Goal: Task Accomplishment & Management: Complete application form

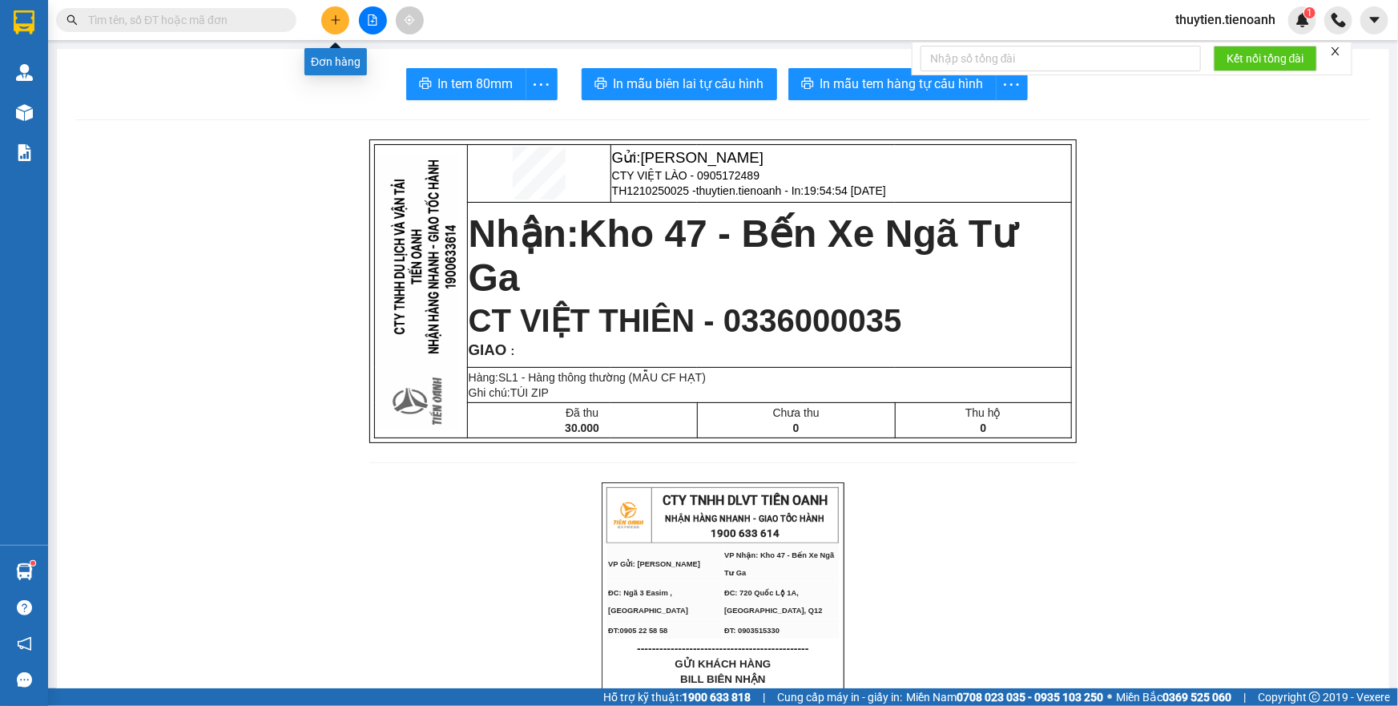
click at [333, 22] on icon "plus" at bounding box center [335, 19] width 11 height 11
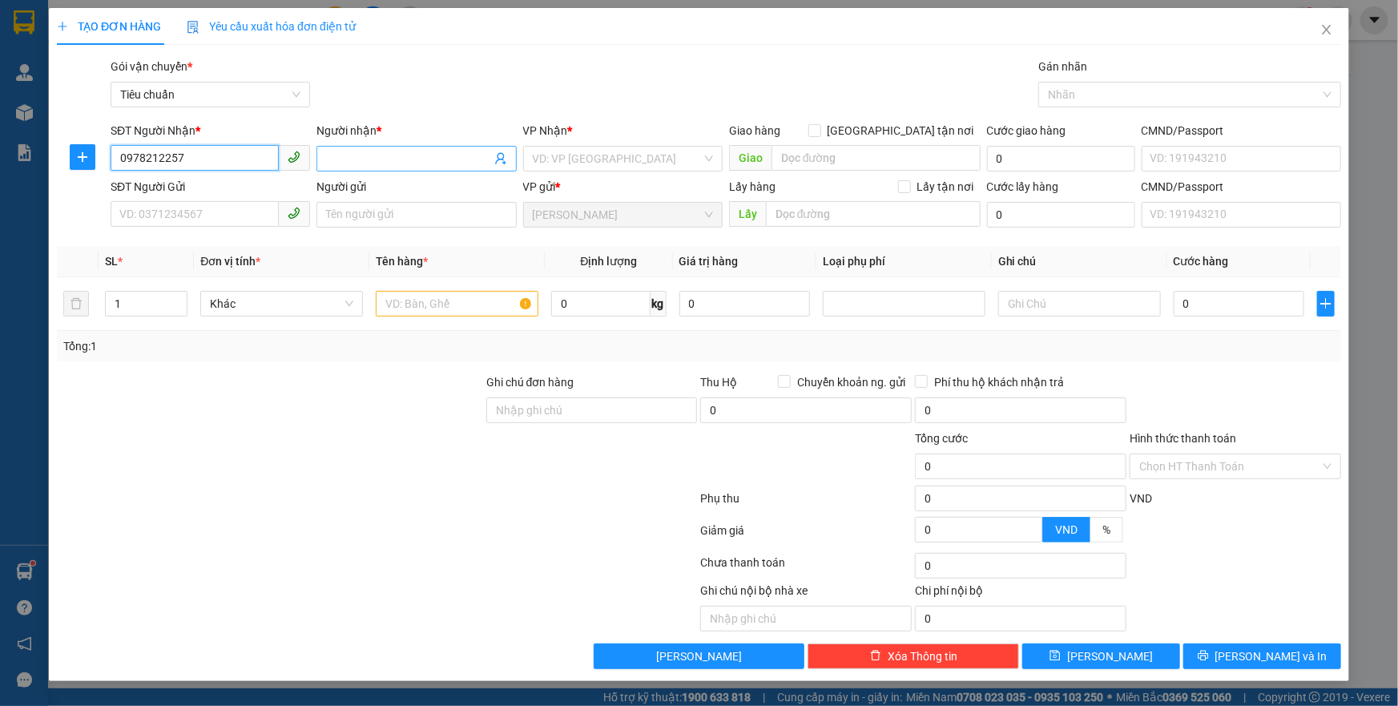
type input "0978212257"
click at [393, 155] on input "Người nhận *" at bounding box center [408, 159] width 164 height 18
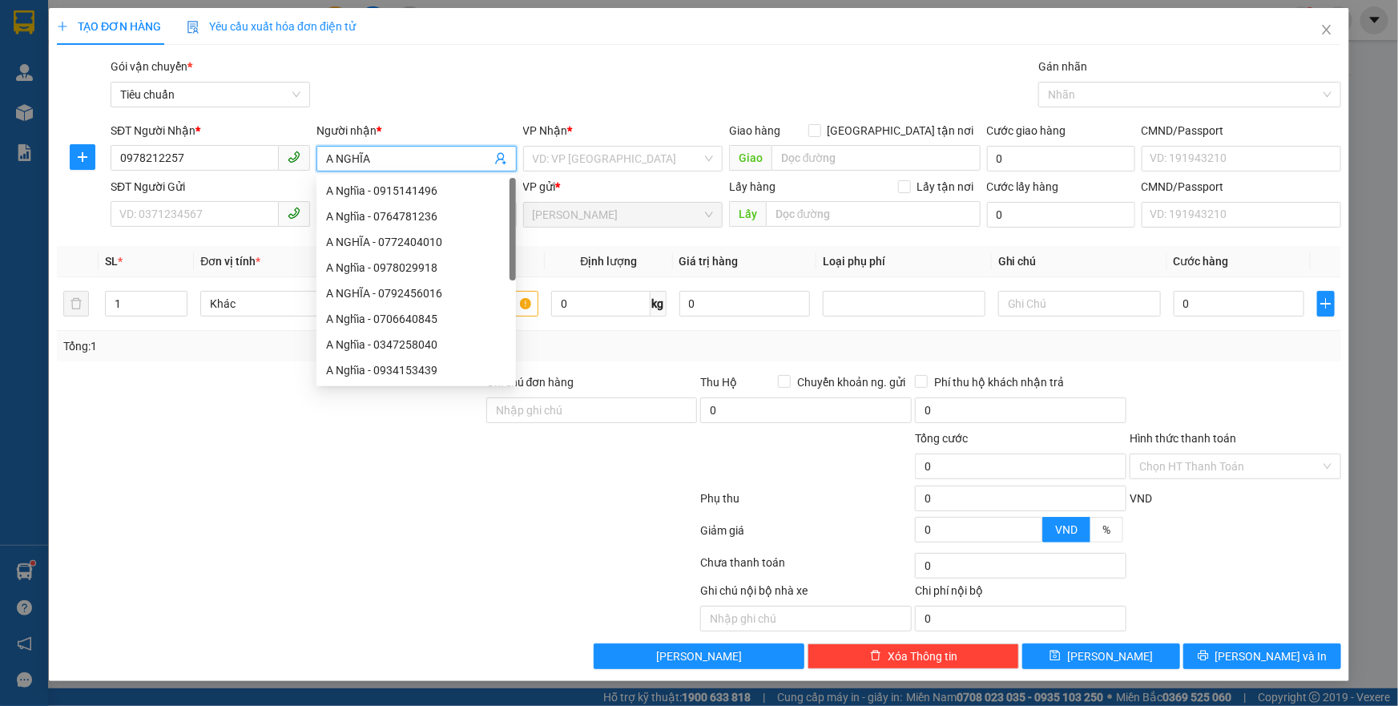
type input "A NGHĨA"
drag, startPoint x: 762, startPoint y: 100, endPoint x: 703, endPoint y: 111, distance: 60.2
click at [719, 107] on div "Gói vận chuyển * Tiêu chuẩn Gán nhãn Nhãn" at bounding box center [725, 86] width 1237 height 56
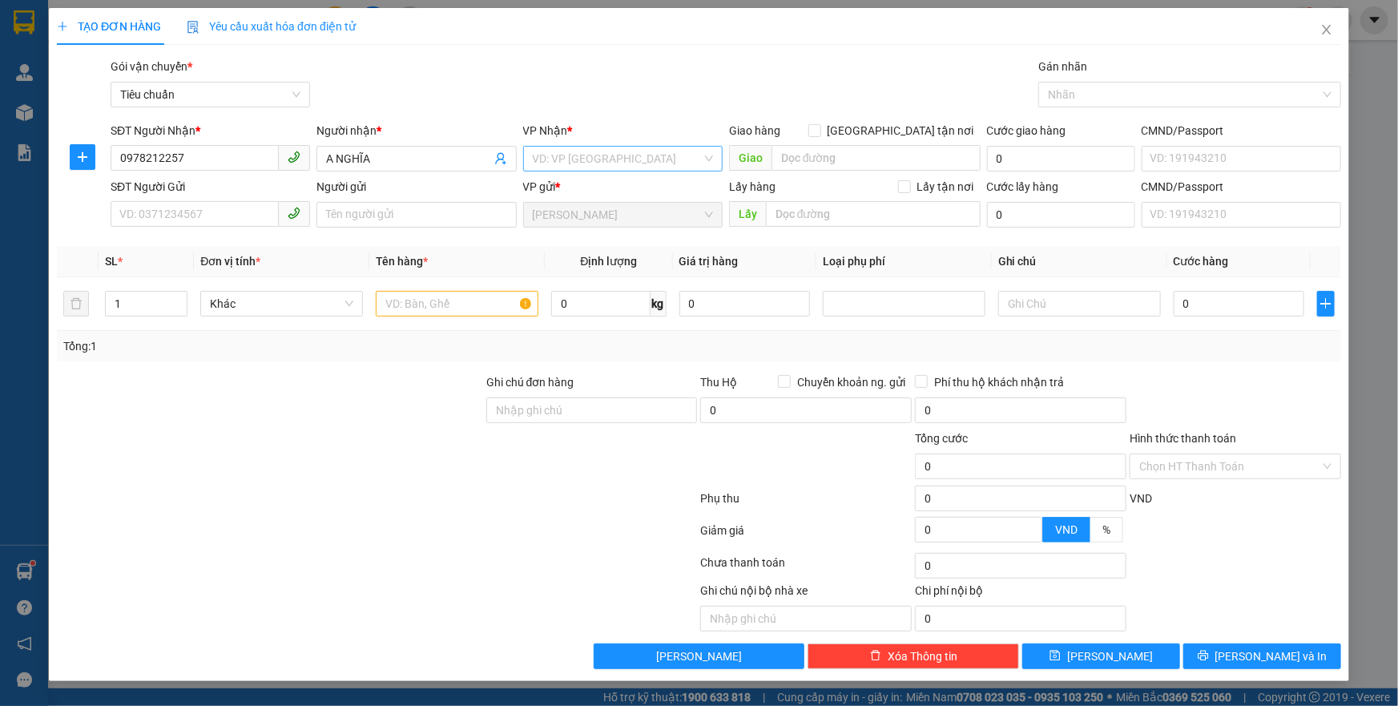
click at [657, 162] on input "search" at bounding box center [617, 159] width 169 height 24
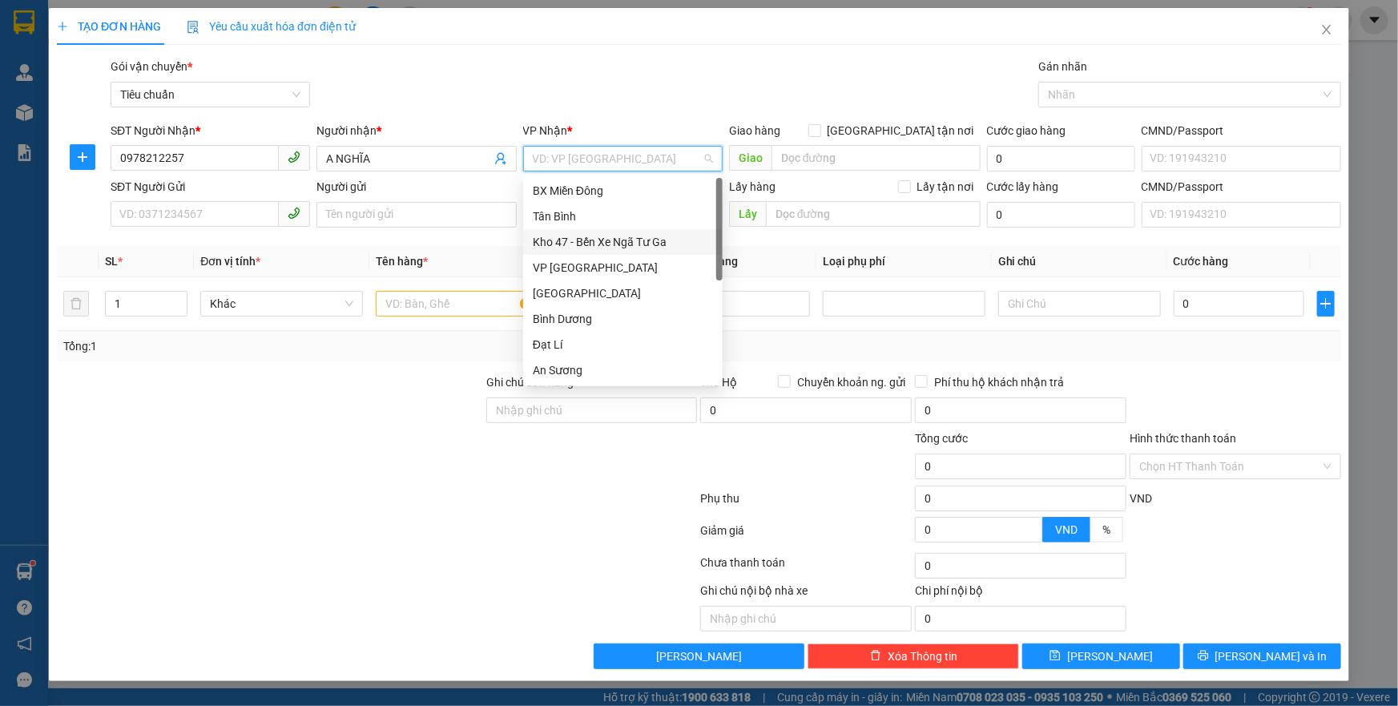
click at [605, 238] on div "Kho 47 - Bến Xe Ngã Tư Ga" at bounding box center [623, 242] width 180 height 18
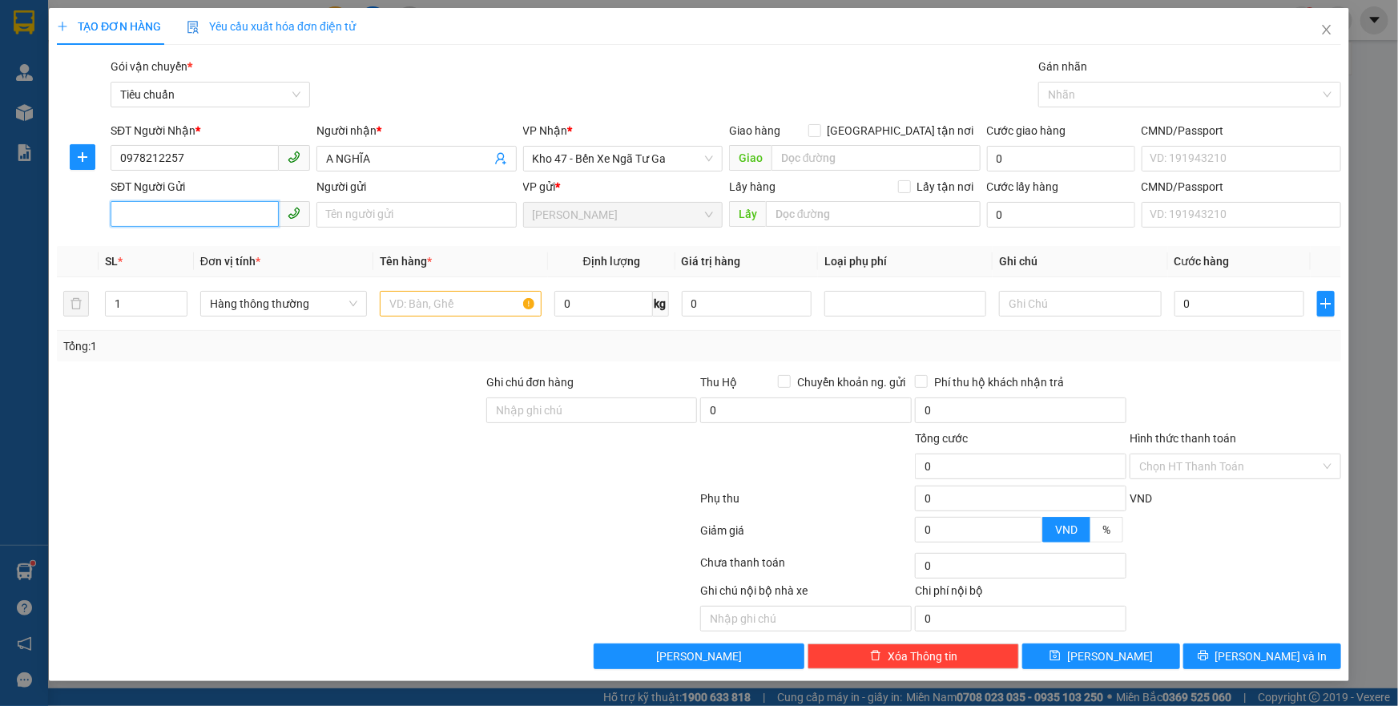
click at [150, 211] on input "SĐT Người Gửi" at bounding box center [195, 214] width 168 height 26
drag, startPoint x: 195, startPoint y: 157, endPoint x: 61, endPoint y: 151, distance: 134.7
click at [61, 151] on div "SĐT Người Nhận * 0978212257 0978212257 Người nhận * A NGHĨA VP Nhận * Kho 47 - …" at bounding box center [698, 150] width 1287 height 56
click at [671, 157] on span "Kho 47 - Bến Xe Ngã Tư Ga" at bounding box center [623, 159] width 180 height 24
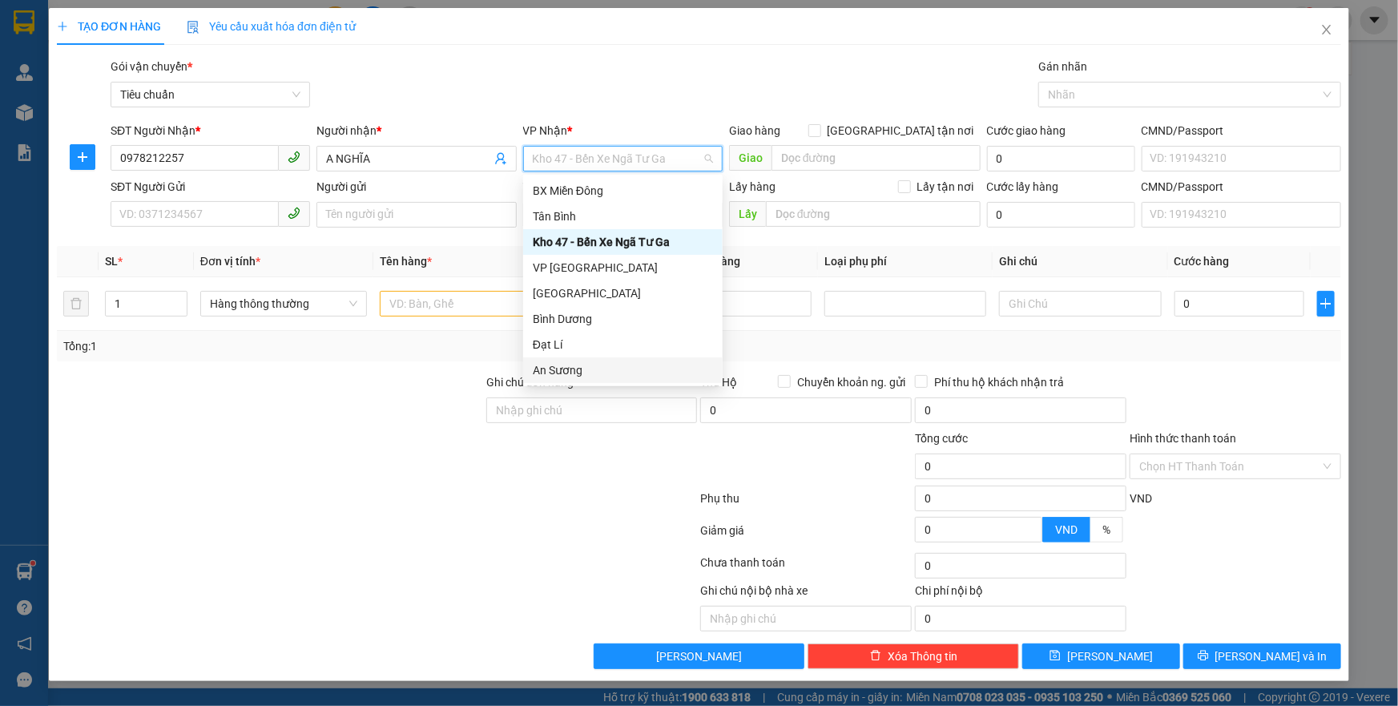
click at [569, 368] on div "An Sương" at bounding box center [623, 370] width 180 height 18
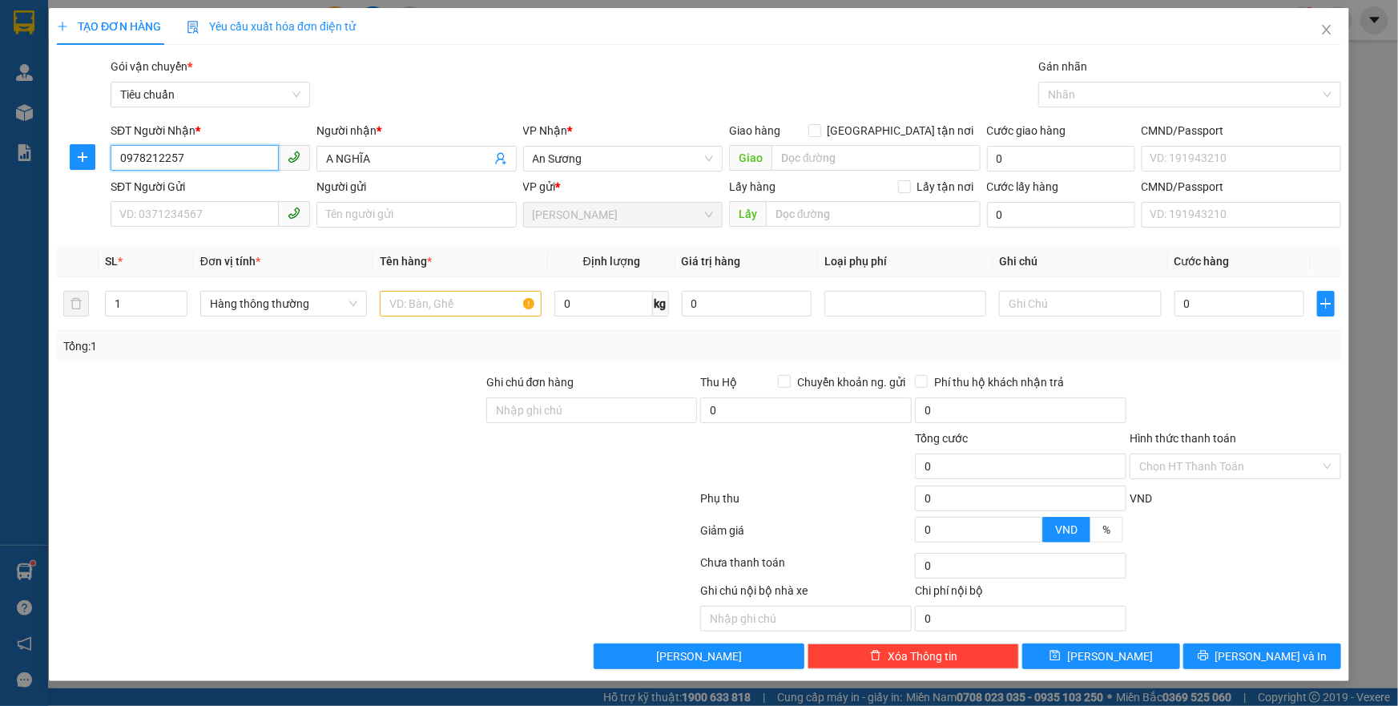
drag, startPoint x: 211, startPoint y: 161, endPoint x: 33, endPoint y: 151, distance: 178.1
click at [34, 151] on div "TẠO ĐƠN HÀNG Yêu cầu xuất hóa đơn điện tử Transit Pickup Surcharge Ids Transit …" at bounding box center [699, 353] width 1398 height 706
click at [169, 210] on input "SĐT Người Gửi" at bounding box center [195, 214] width 168 height 26
paste input "0978212257"
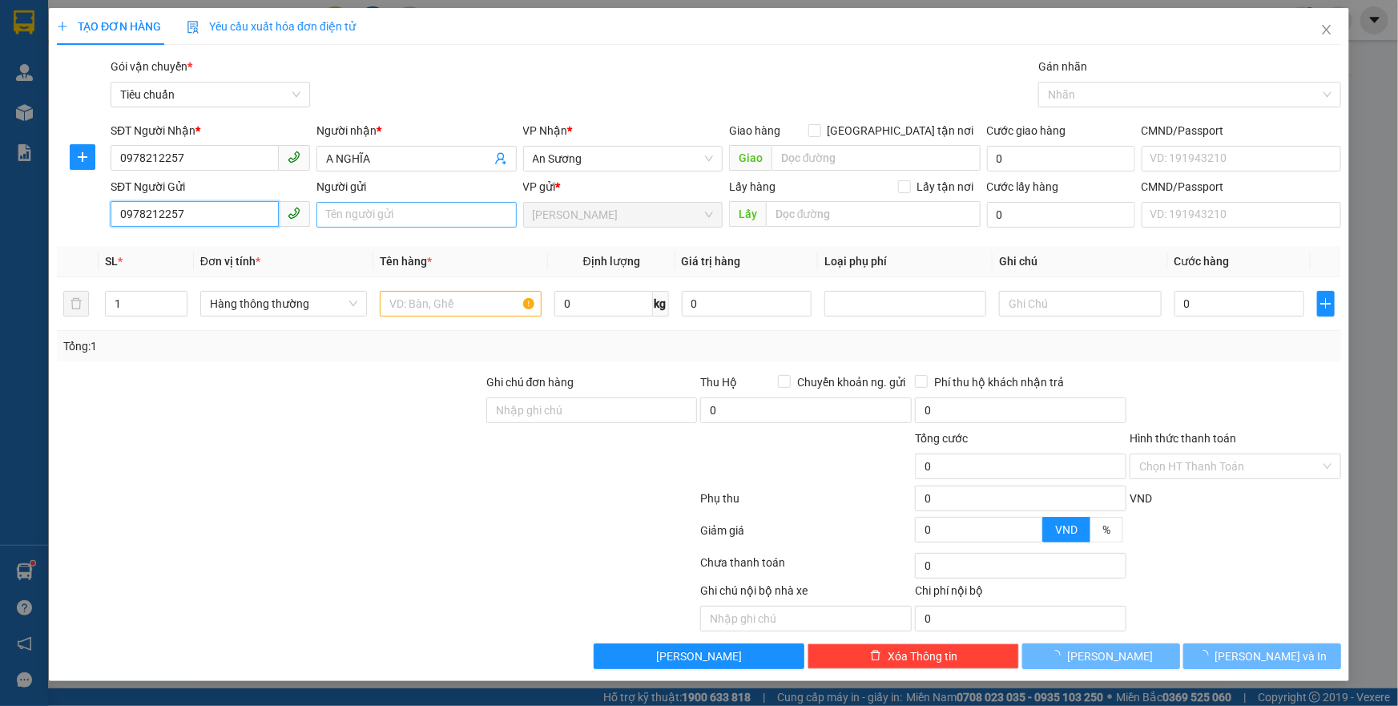
type input "0978212257"
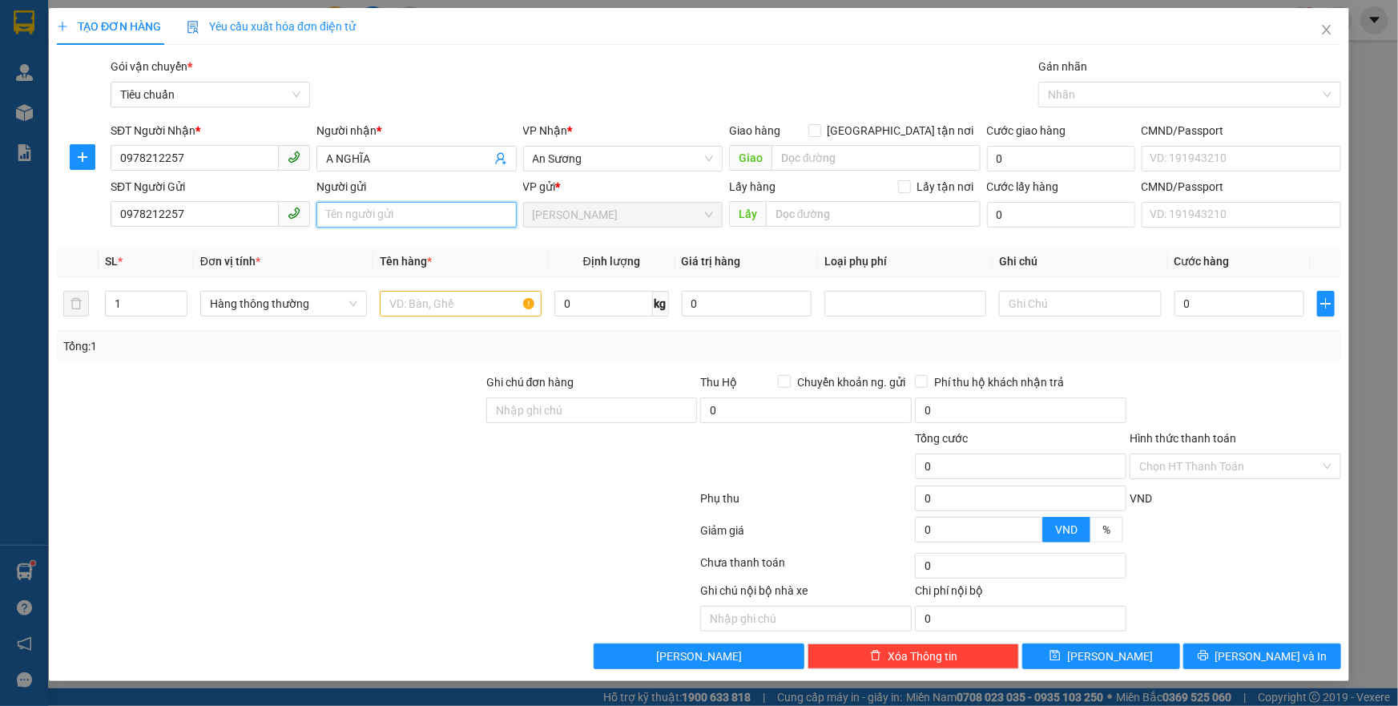
click at [344, 207] on input "Người gửi" at bounding box center [415, 215] width 199 height 26
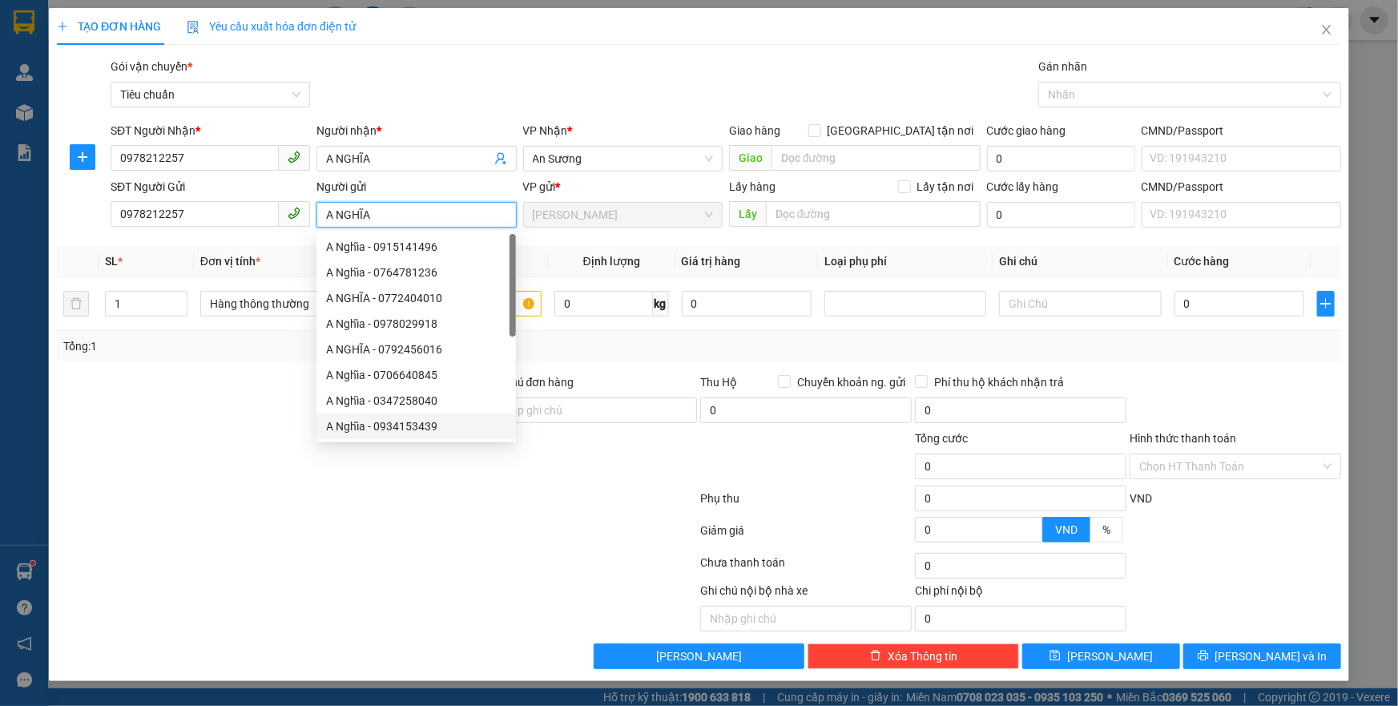
type input "A NGHĨA"
click at [320, 558] on div at bounding box center [376, 566] width 643 height 32
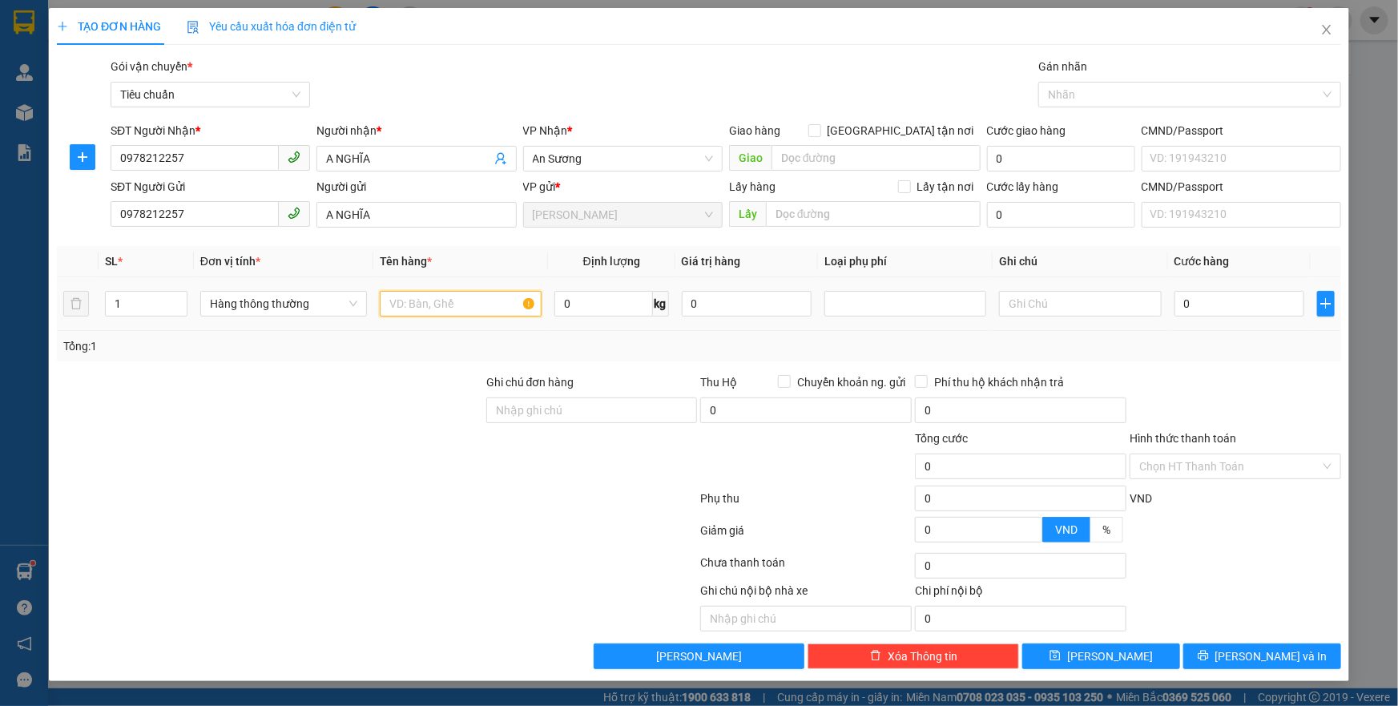
click at [402, 304] on input "text" at bounding box center [461, 304] width 162 height 26
drag, startPoint x: 312, startPoint y: 296, endPoint x: 305, endPoint y: 307, distance: 12.7
click at [309, 300] on span "Hàng thông thường" at bounding box center [283, 304] width 147 height 24
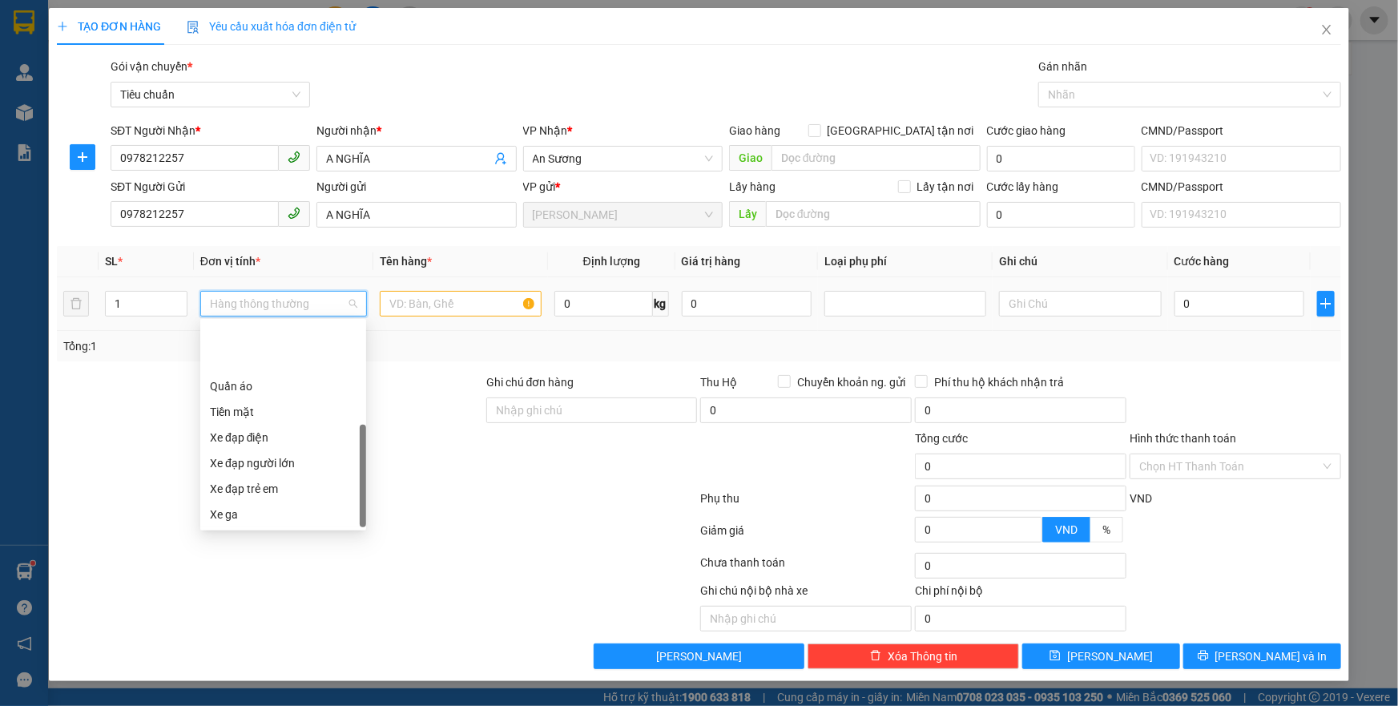
scroll to position [76, 0]
click at [236, 465] on div "Xe máy" at bounding box center [283, 464] width 147 height 18
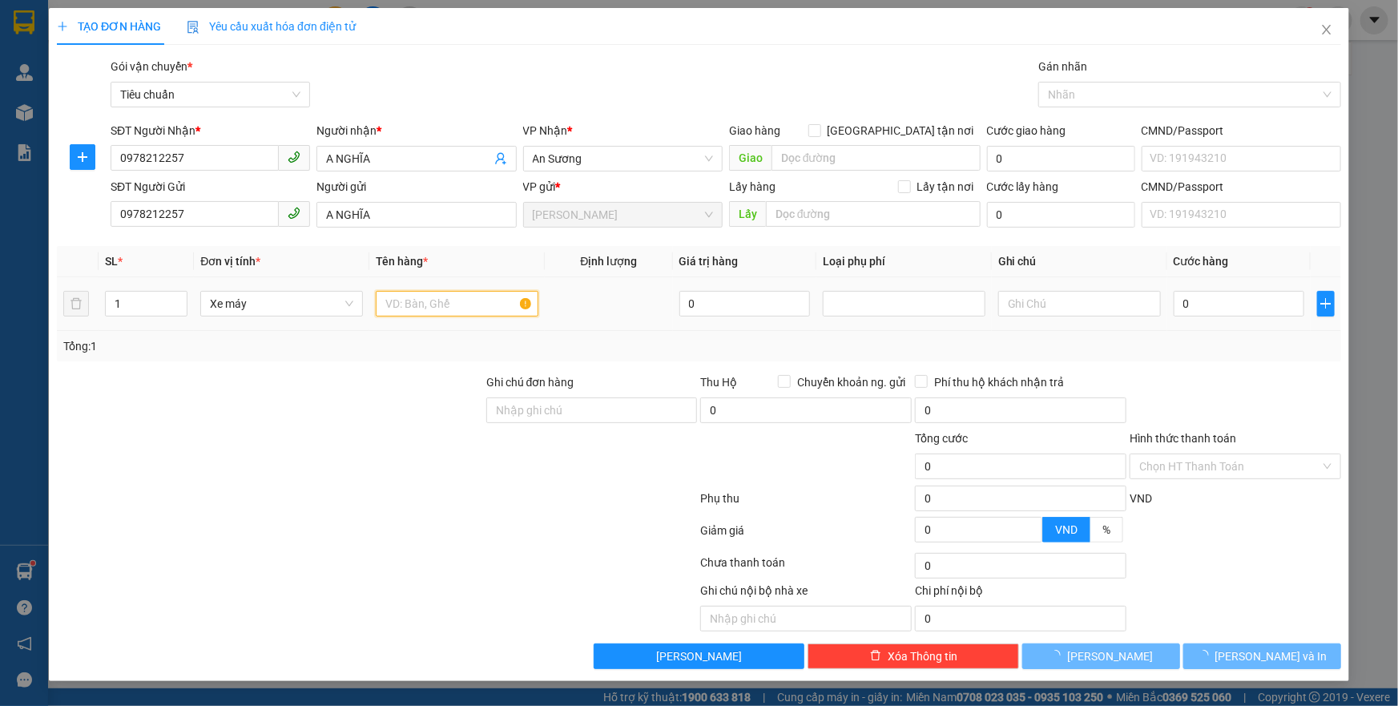
click at [411, 299] on input "text" at bounding box center [457, 304] width 163 height 26
type input "300.000"
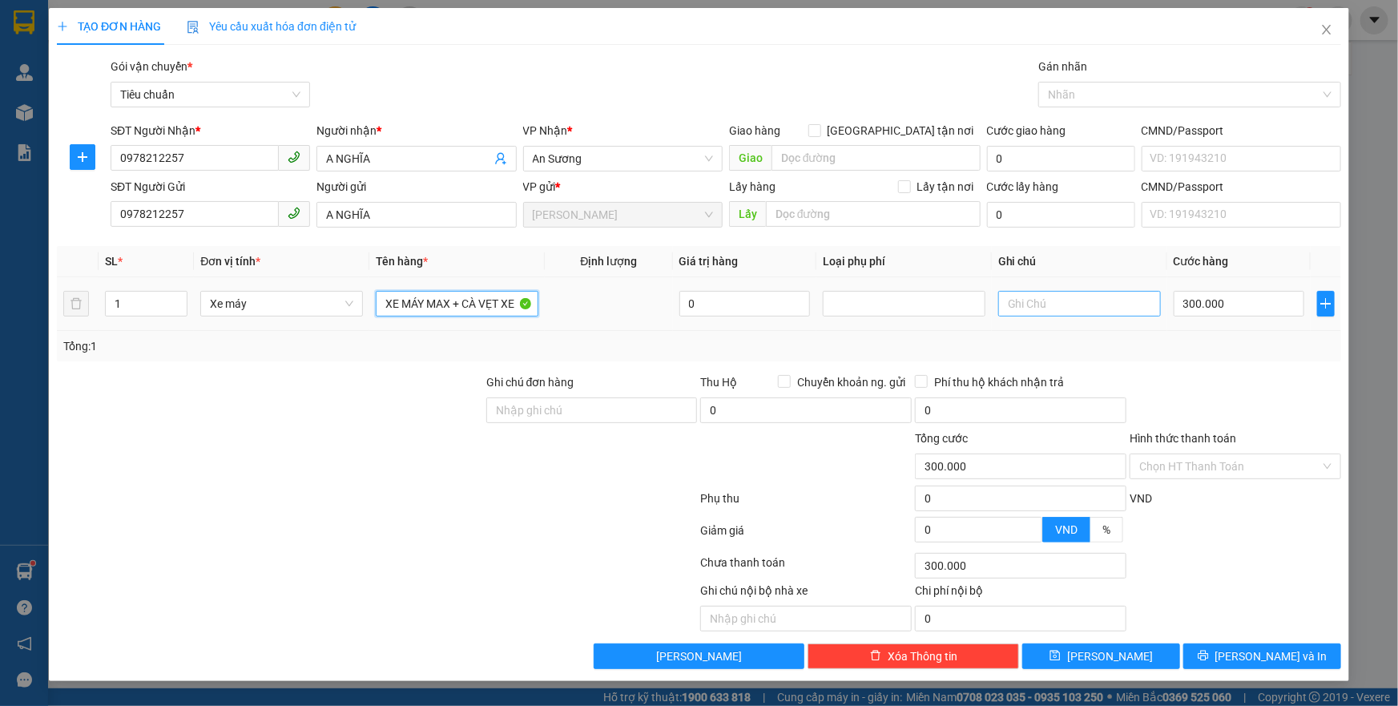
type input "XE MÁY MAX + CÀ VẸT XE"
click at [1043, 306] on input "text" at bounding box center [1079, 304] width 163 height 26
type input "XE MAX MÀU ĐỎ TRẮNG BSX 47FF-8358"
click at [1211, 382] on div at bounding box center [1235, 401] width 215 height 56
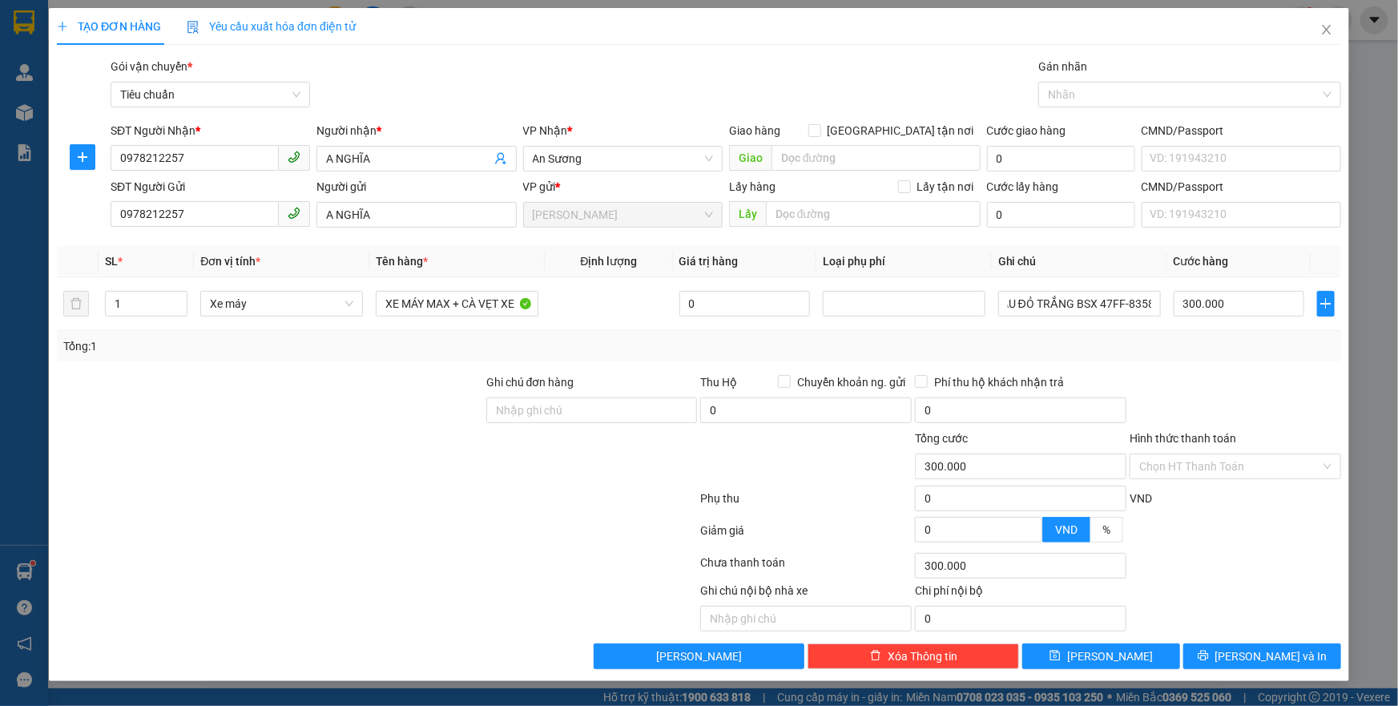
scroll to position [0, 0]
click at [1177, 465] on input "Hình thức thanh toán" at bounding box center [1229, 466] width 181 height 24
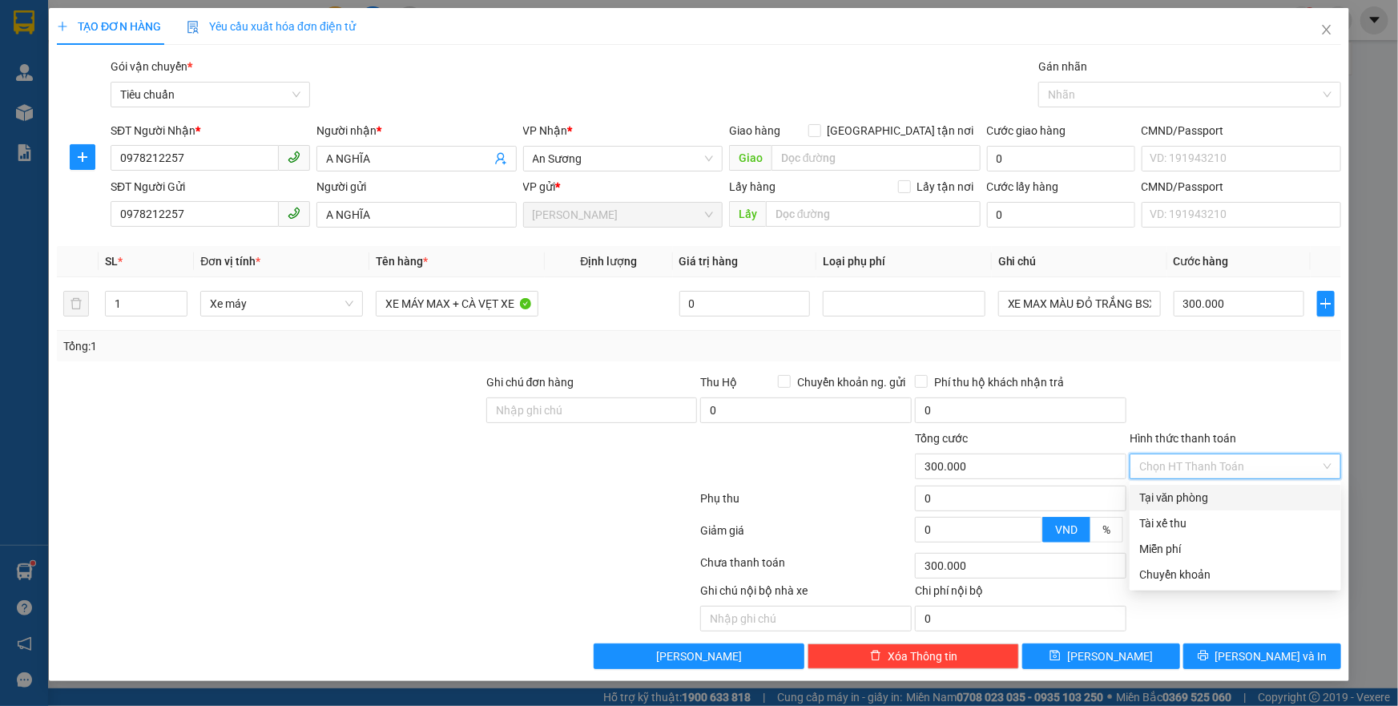
click at [1194, 493] on div "Tại văn phòng" at bounding box center [1235, 498] width 192 height 18
type input "0"
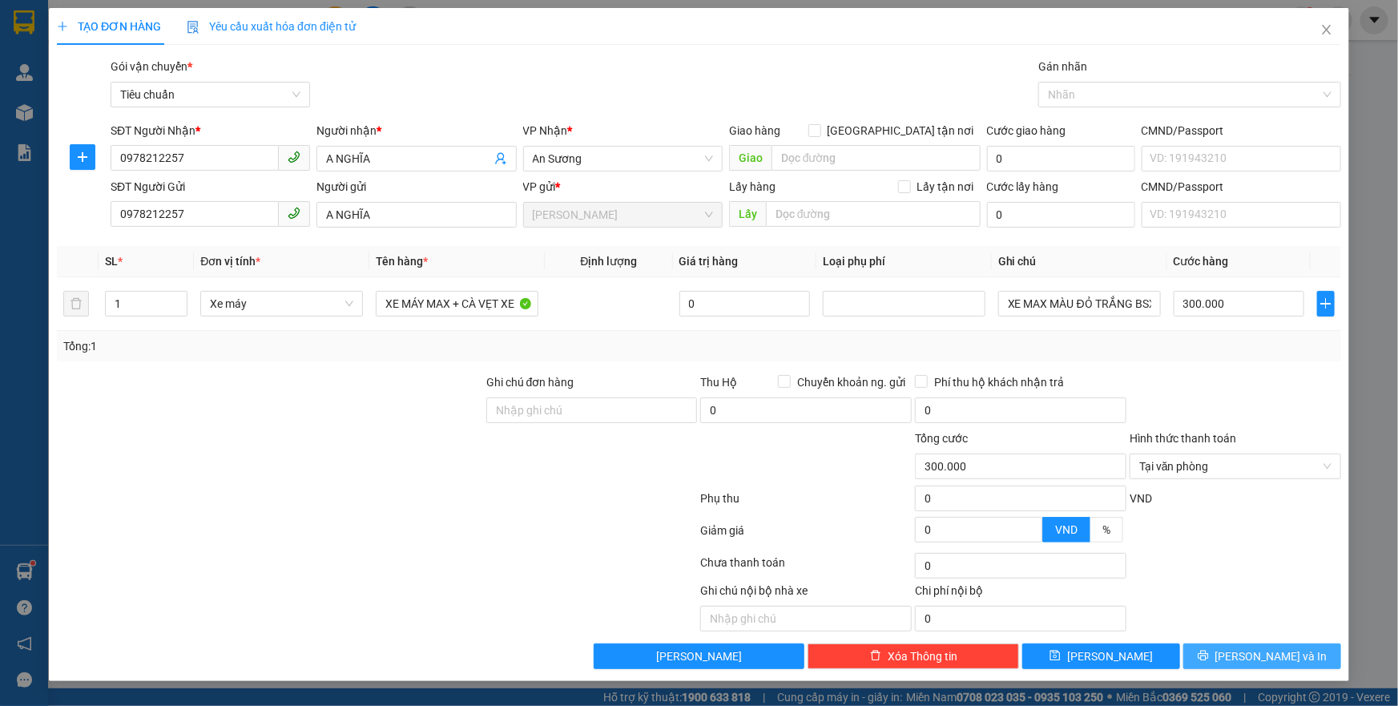
click at [1225, 653] on button "[PERSON_NAME] và In" at bounding box center [1262, 656] width 158 height 26
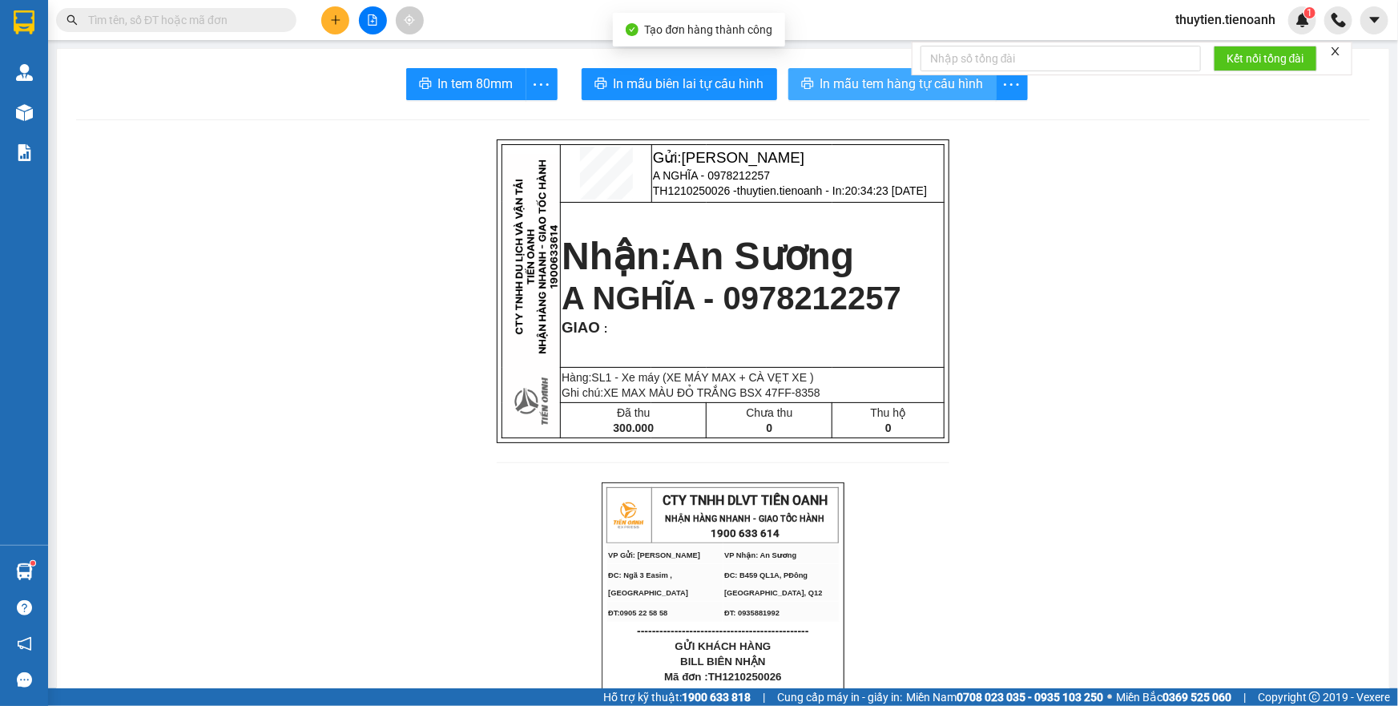
click at [844, 85] on span "In mẫu tem hàng tự cấu hình" at bounding box center [901, 84] width 163 height 20
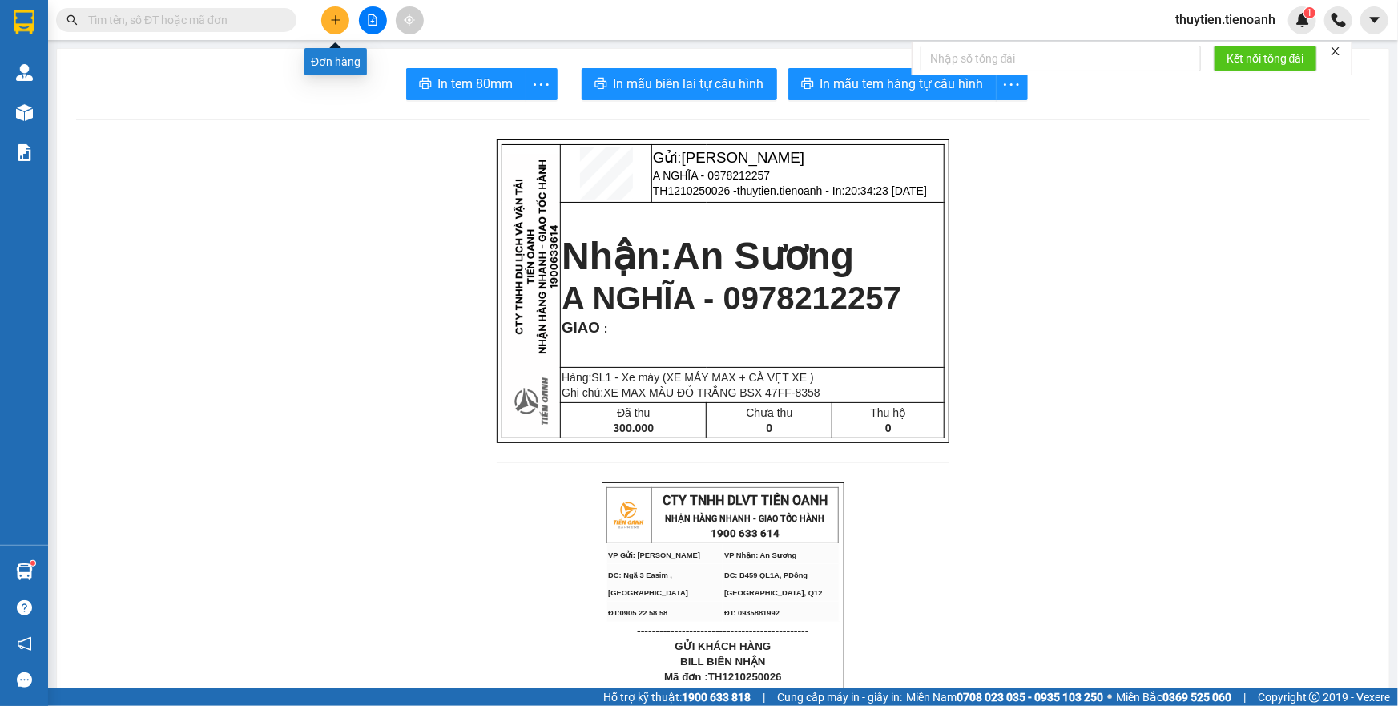
click at [333, 18] on icon "plus" at bounding box center [335, 19] width 11 height 11
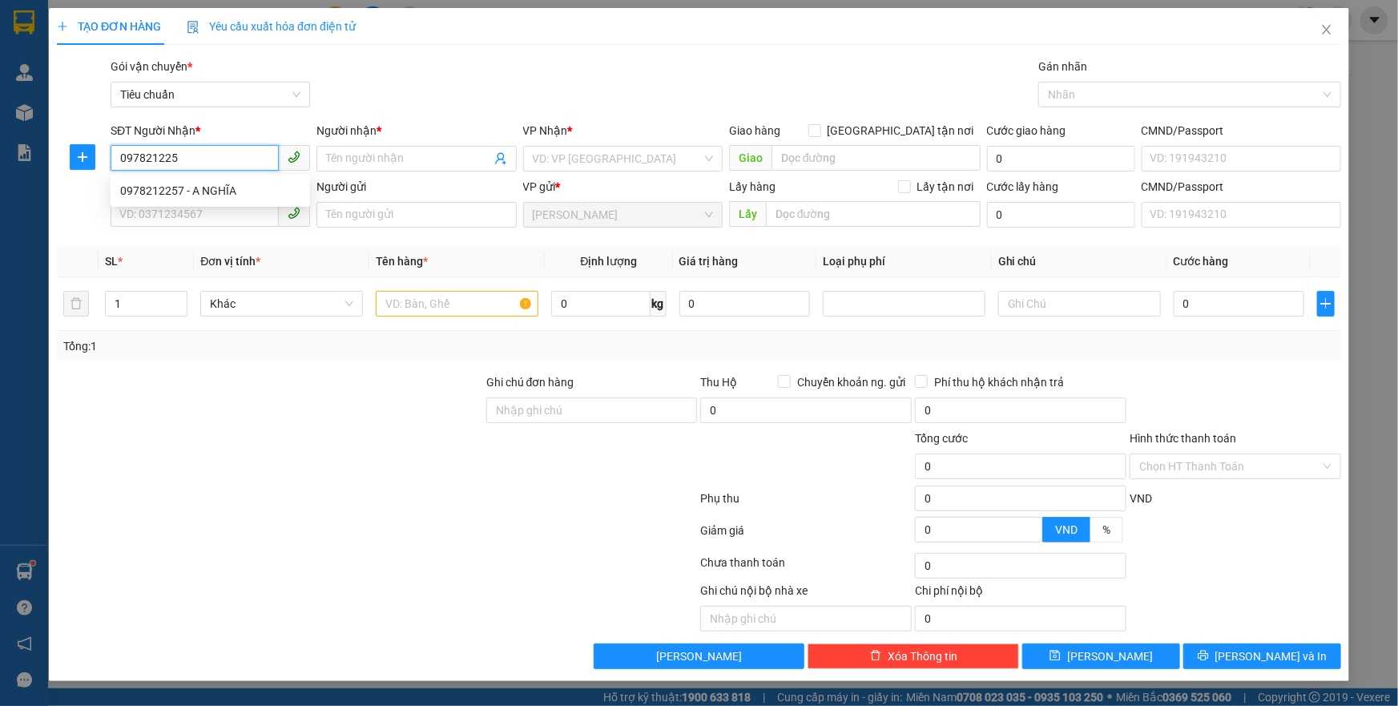
type input "0978212257"
click at [220, 198] on div "0978212257 - A NGHĨA" at bounding box center [210, 191] width 180 height 18
type input "A NGHĨA"
type input "300.000"
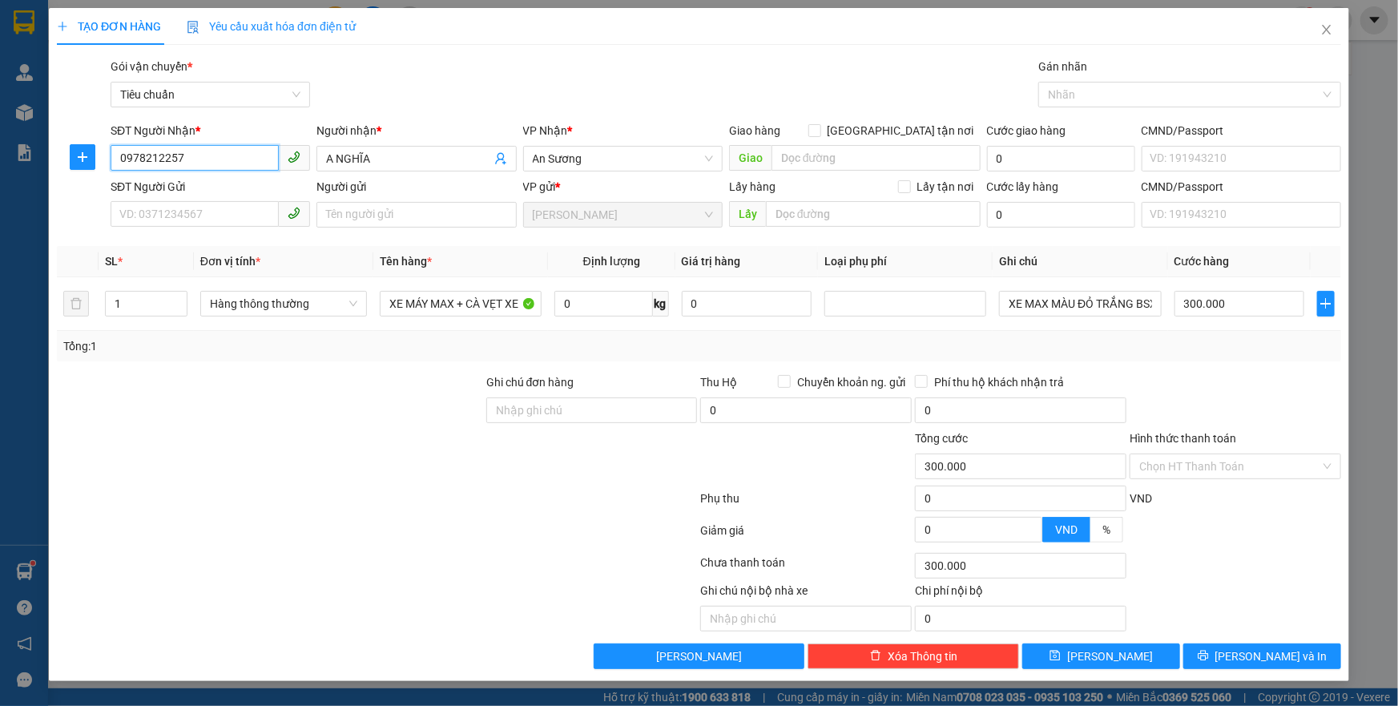
type input "0978212257"
drag, startPoint x: 386, startPoint y: 87, endPoint x: 177, endPoint y: 195, distance: 235.4
click at [383, 95] on div "Gói vận chuyển * Tiêu chuẩn Gán nhãn Nhãn" at bounding box center [725, 86] width 1237 height 56
click at [130, 210] on input "SĐT Người Gửi" at bounding box center [195, 214] width 168 height 26
click at [199, 251] on div "0978212257 - A NGHĨA" at bounding box center [210, 247] width 180 height 18
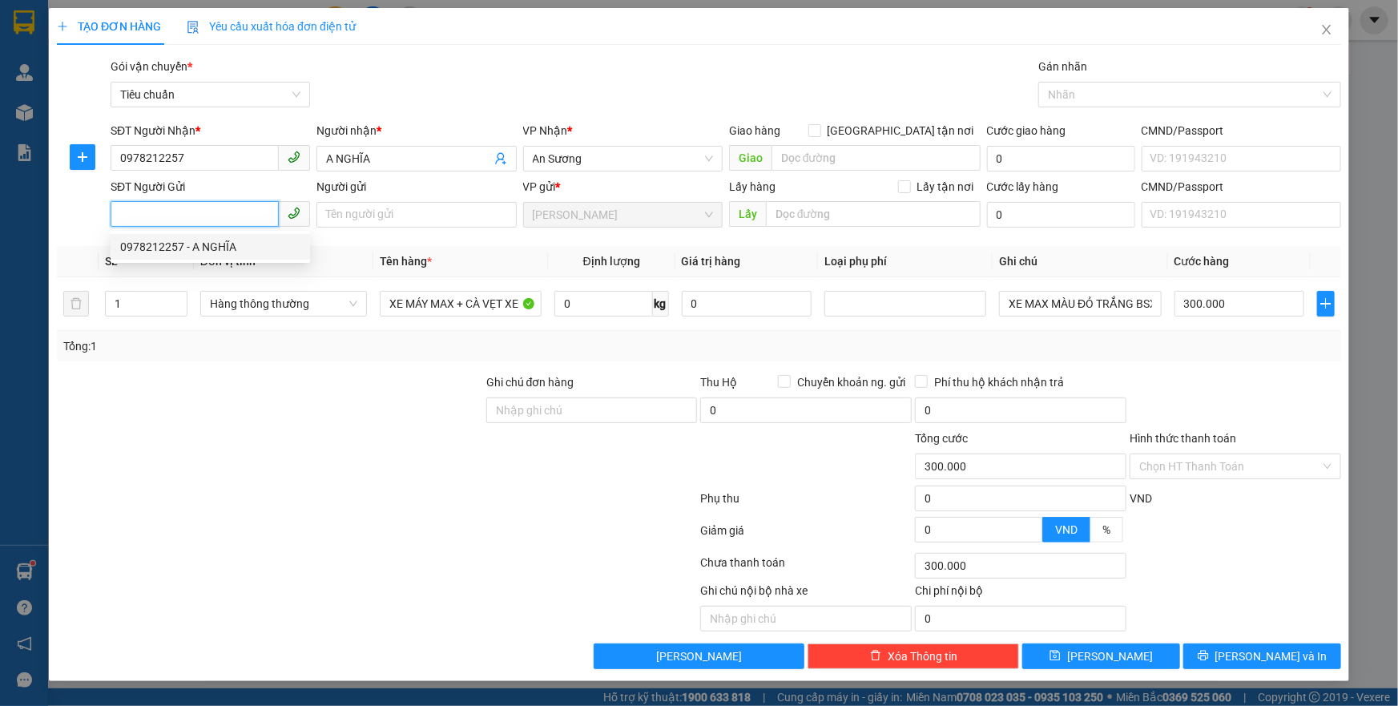
type input "0978212257"
type input "A NGHĨA"
click at [328, 308] on span "Hàng thông thường" at bounding box center [283, 304] width 147 height 24
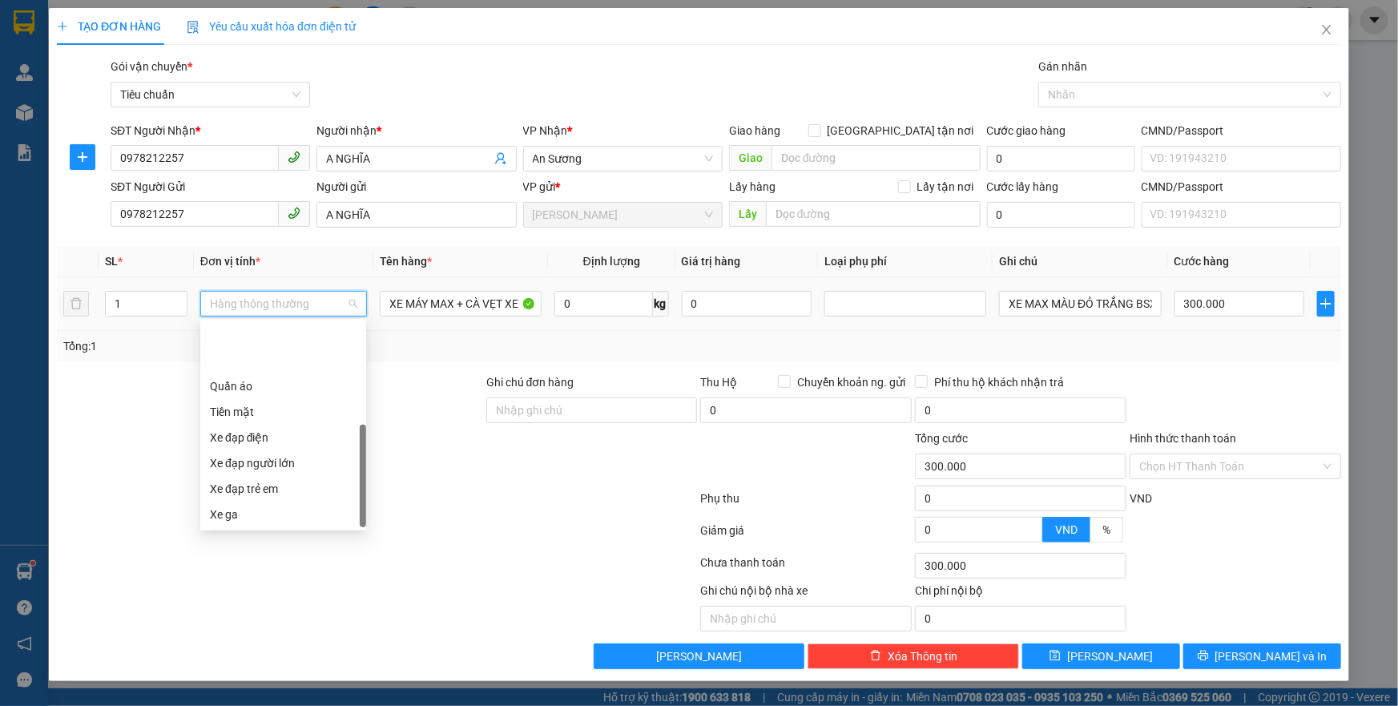
scroll to position [76, 0]
click at [229, 459] on div "Xe máy" at bounding box center [283, 464] width 147 height 18
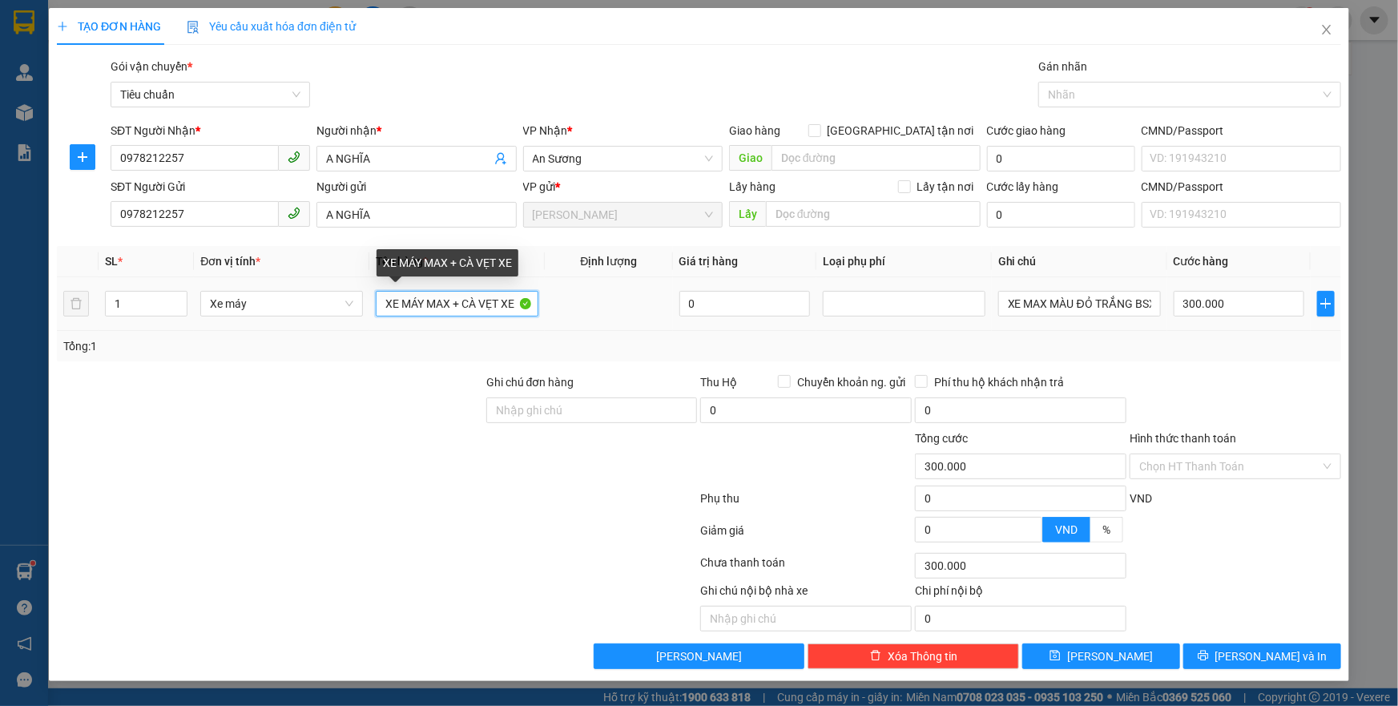
drag, startPoint x: 449, startPoint y: 304, endPoint x: 429, endPoint y: 307, distance: 21.1
click at [429, 307] on input "XE MÁY MAX + CÀ VẸT XE" at bounding box center [457, 304] width 163 height 26
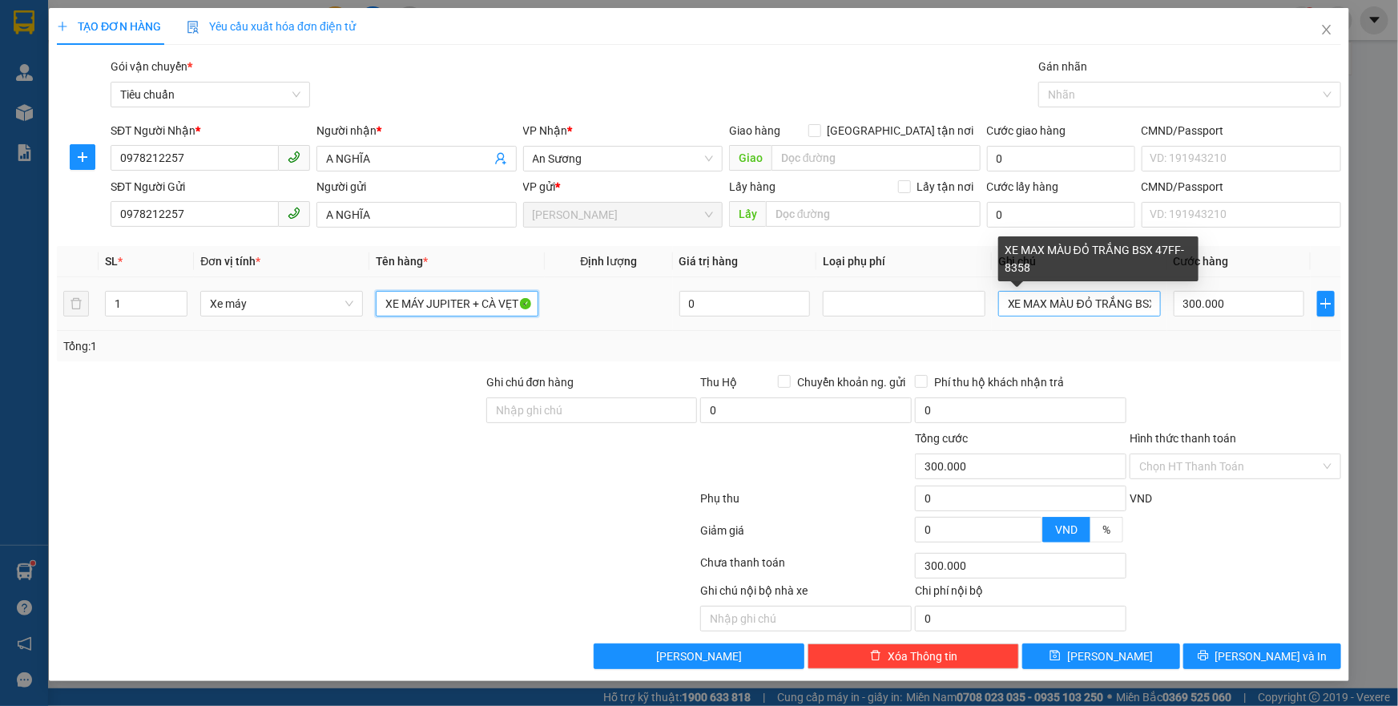
type input "XE MÁY JUPITER + CÀ VẸT XE"
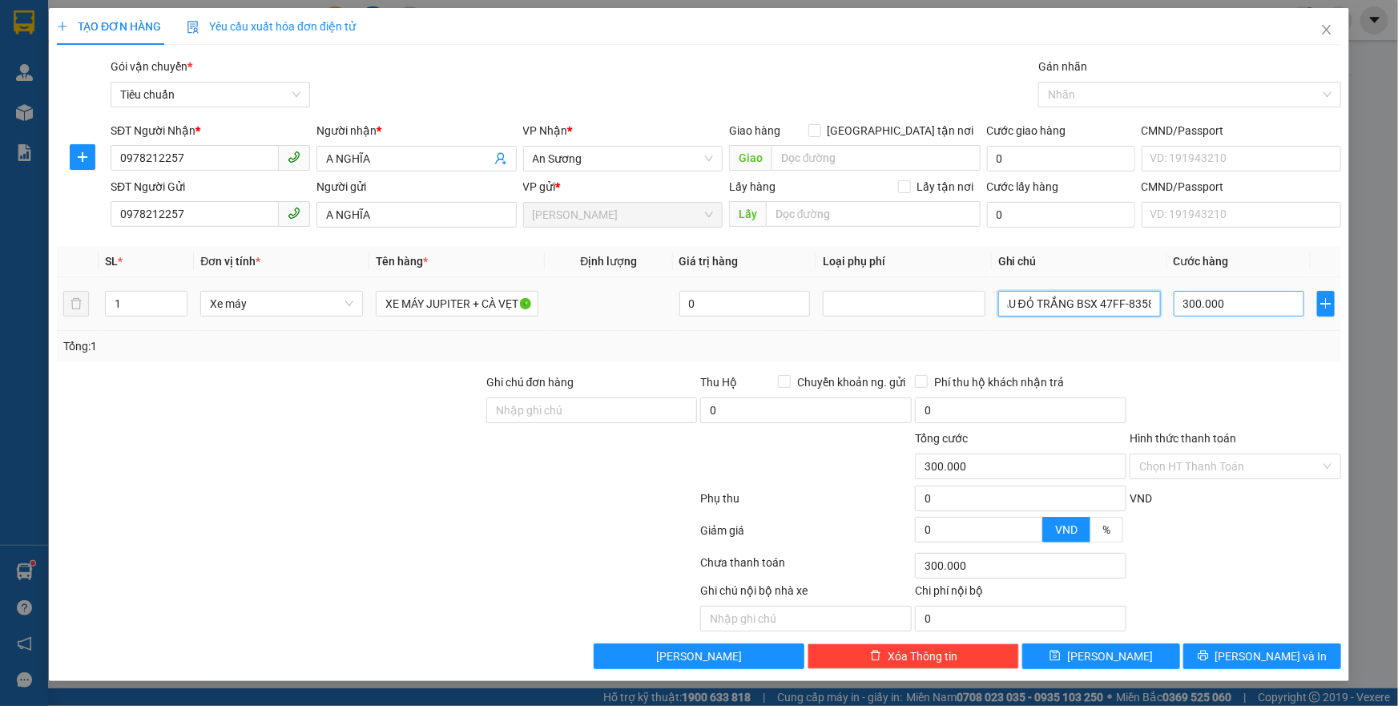
drag, startPoint x: 1007, startPoint y: 300, endPoint x: 1240, endPoint y: 312, distance: 233.4
click at [1240, 312] on tr "1 Xe máy XE MÁY JUPITER + CÀ VẸT XE 0 XE MAX MÀU ĐỎ TRẮNG BSX 47FF-8358 300.000" at bounding box center [699, 304] width 1284 height 54
type input "XE MÁY JUPITER MÀU XANH ĐEN BSX 70L4-5036"
click at [1176, 457] on input "Hình thức thanh toán" at bounding box center [1229, 466] width 181 height 24
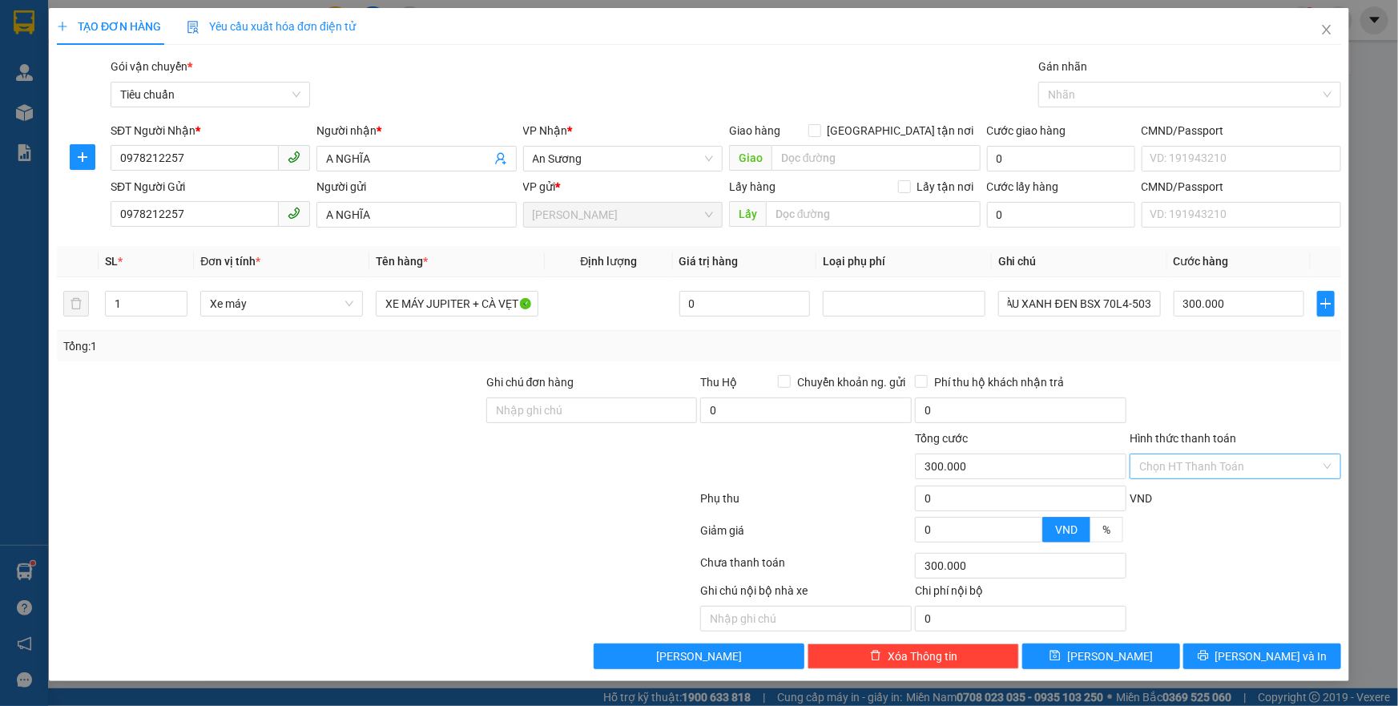
scroll to position [0, 0]
click at [1170, 497] on div "Tại văn phòng" at bounding box center [1235, 498] width 192 height 18
type input "0"
click at [1209, 653] on icon "printer" at bounding box center [1203, 655] width 11 height 11
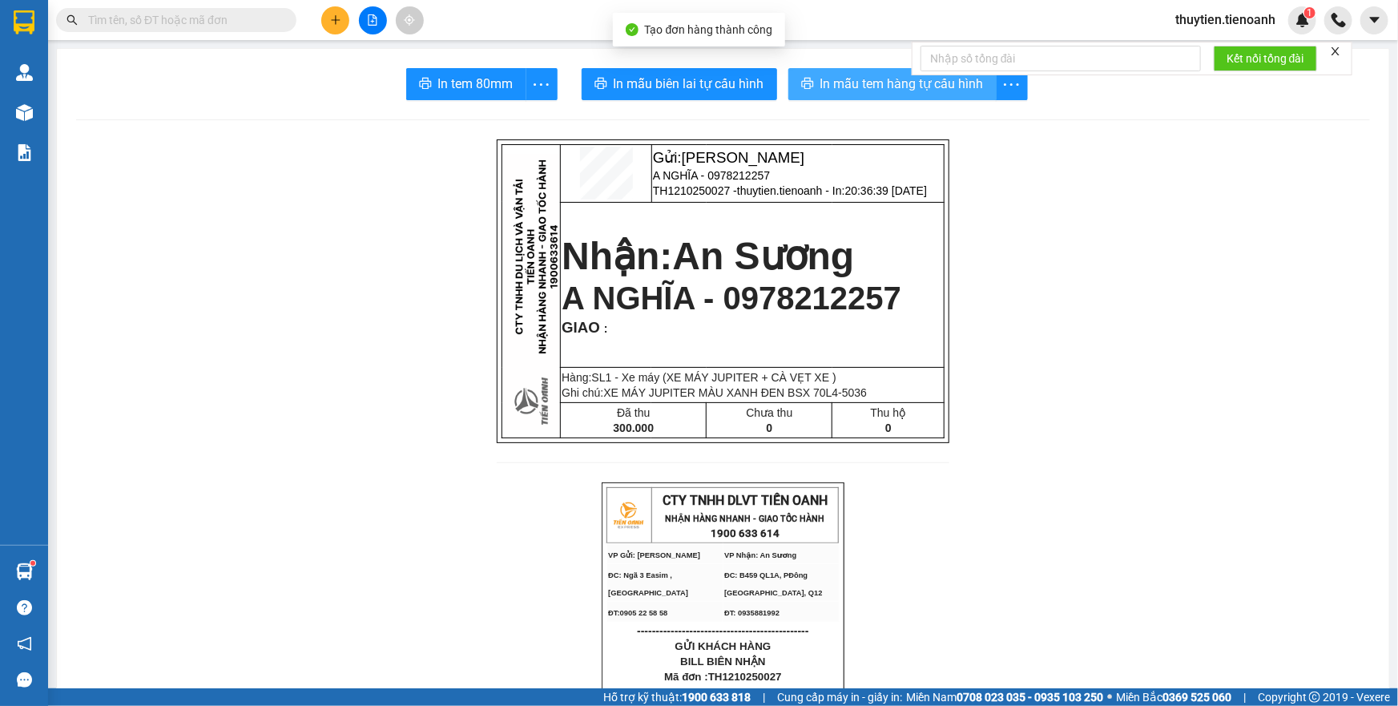
click at [833, 83] on span "In mẫu tem hàng tự cấu hình" at bounding box center [901, 84] width 163 height 20
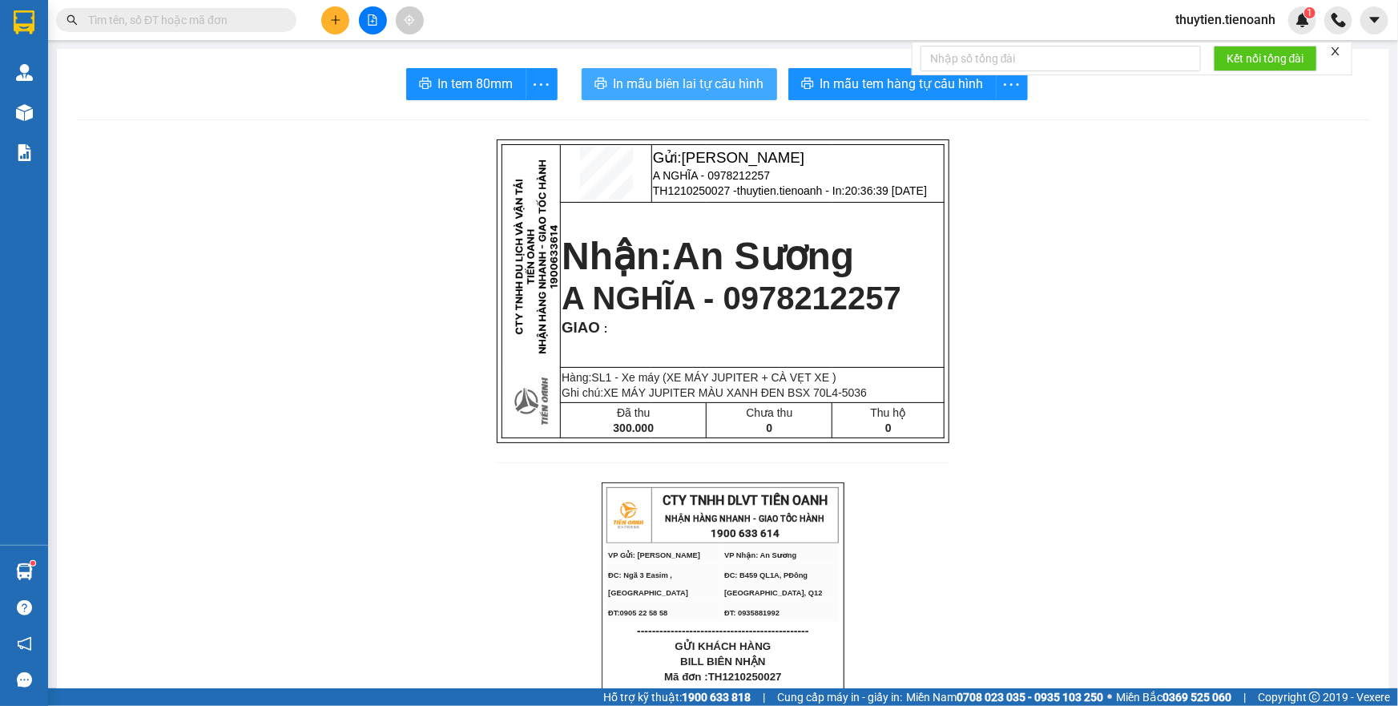
click at [646, 82] on span "In mẫu biên lai tự cấu hình" at bounding box center [689, 84] width 151 height 20
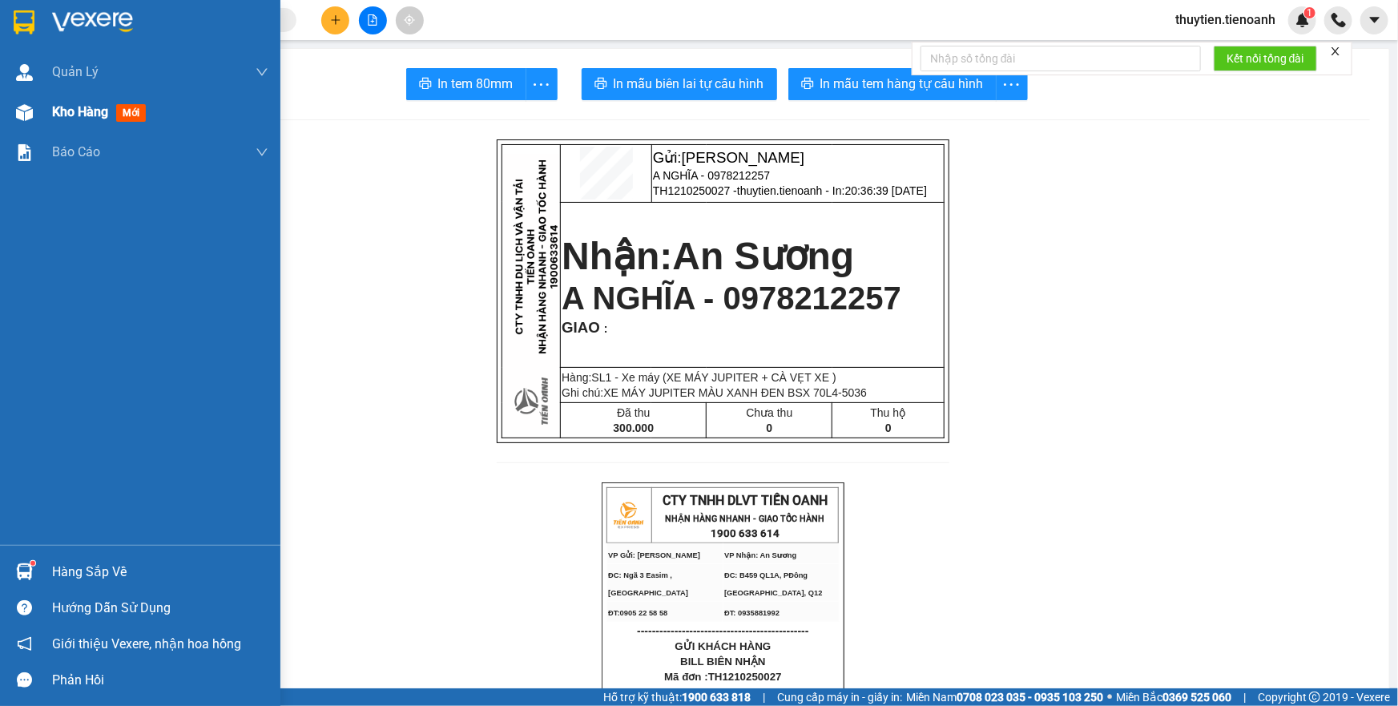
click at [53, 108] on span "Kho hàng" at bounding box center [80, 111] width 56 height 15
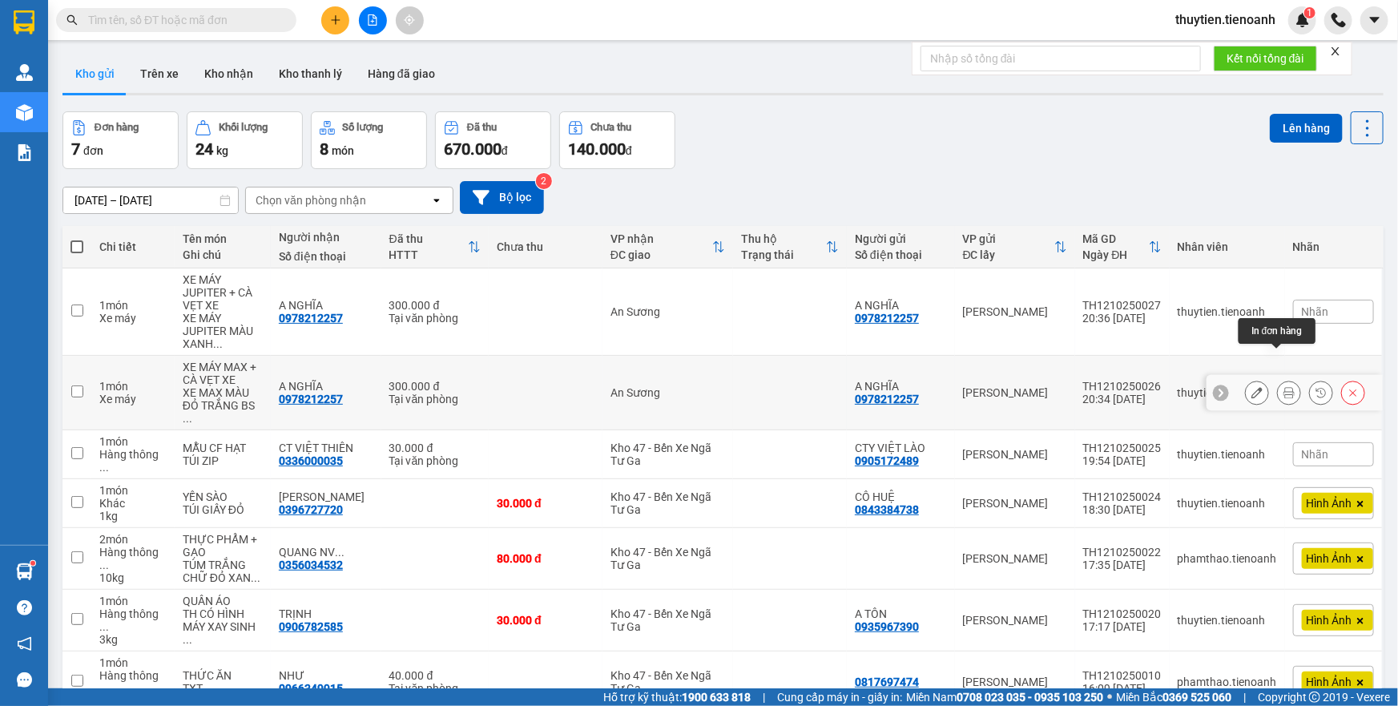
click at [1283, 387] on icon at bounding box center [1288, 392] width 11 height 11
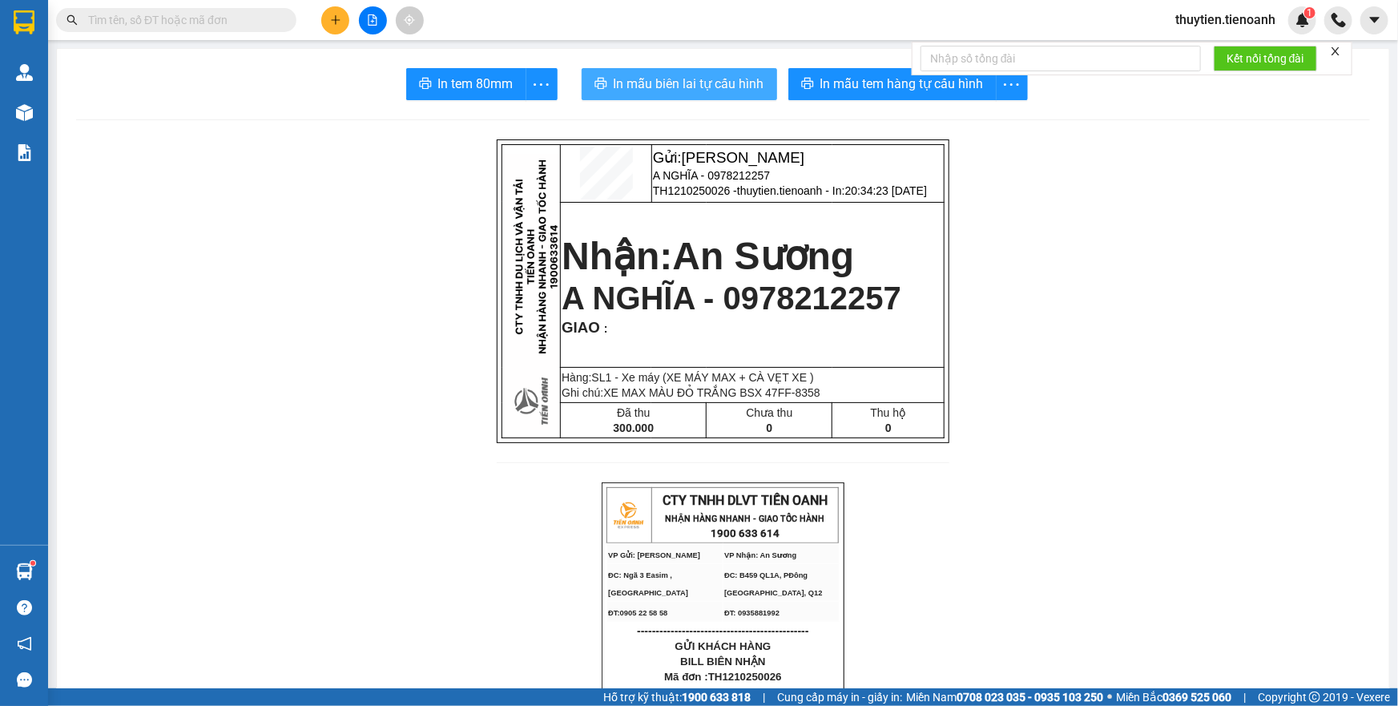
click at [667, 84] on span "In mẫu biên lai tự cấu hình" at bounding box center [689, 84] width 151 height 20
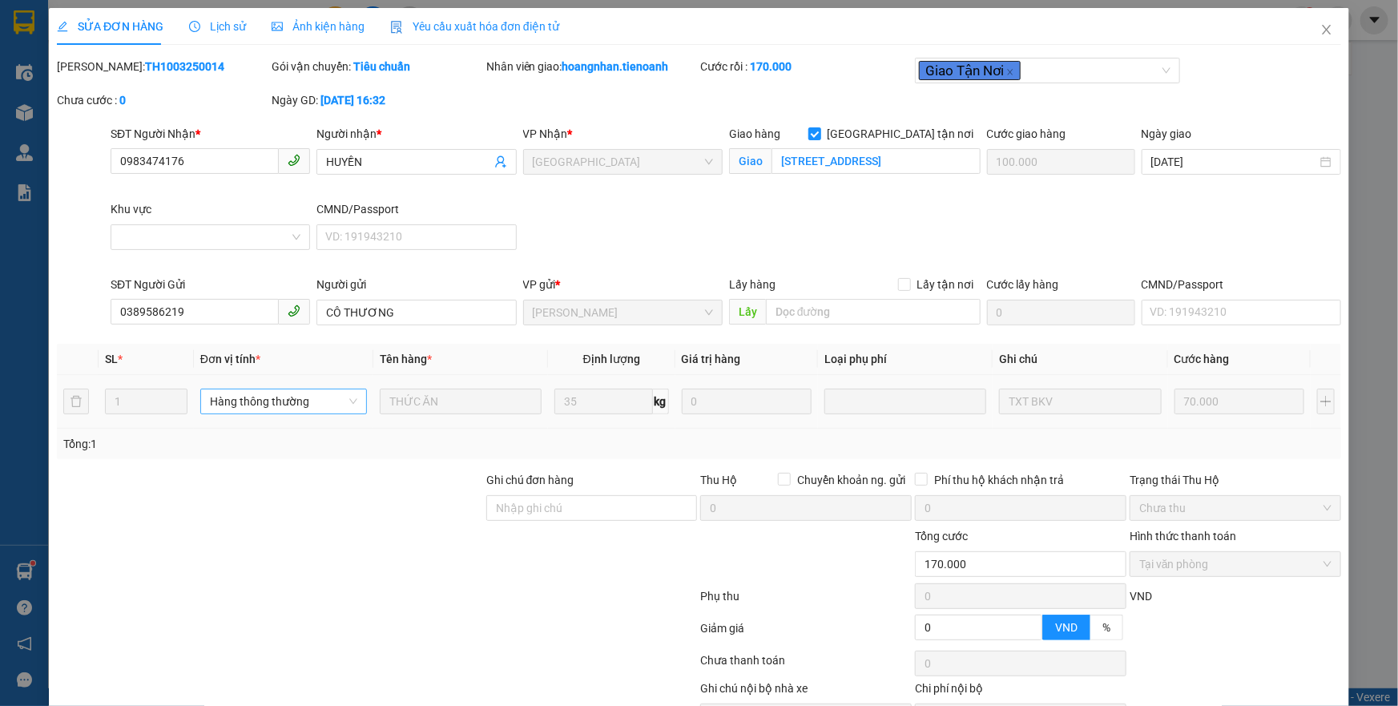
click at [291, 405] on span "Hàng thông thường" at bounding box center [283, 401] width 147 height 24
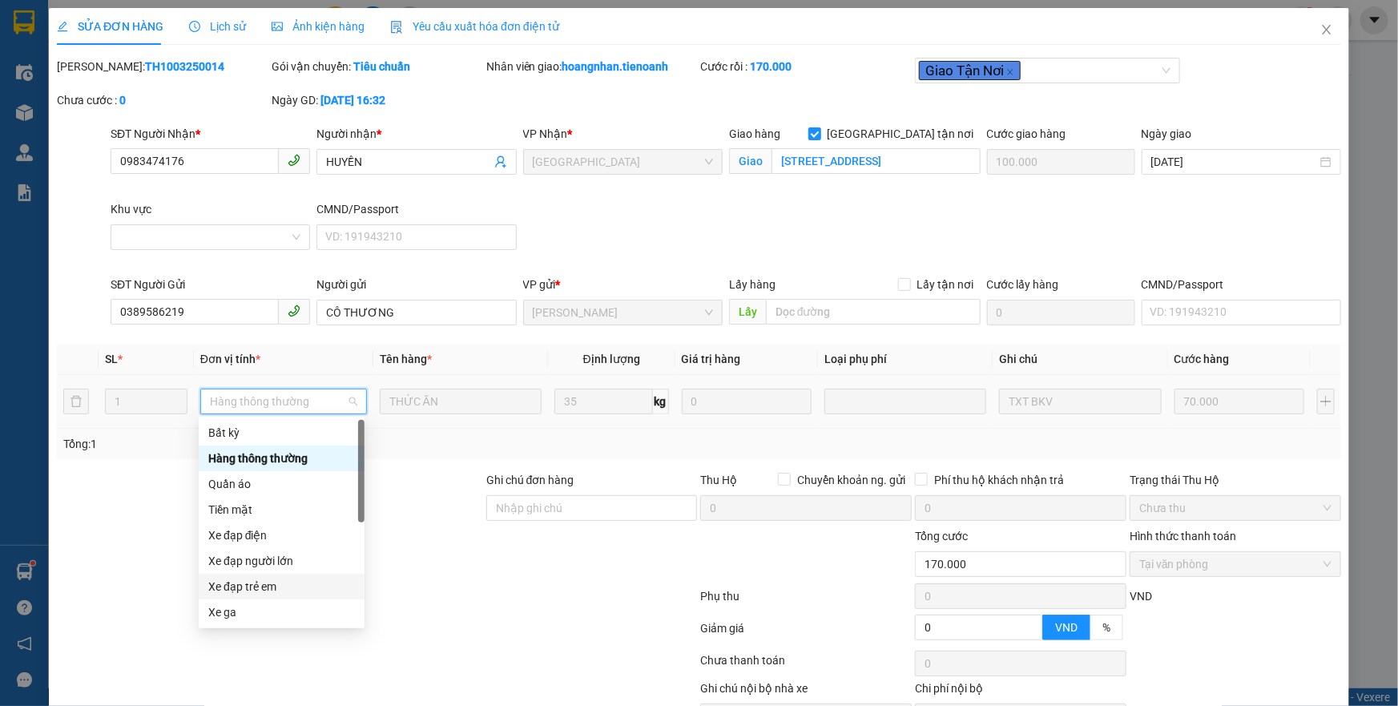
scroll to position [76, 0]
click at [240, 562] on div "Xe máy" at bounding box center [281, 562] width 147 height 18
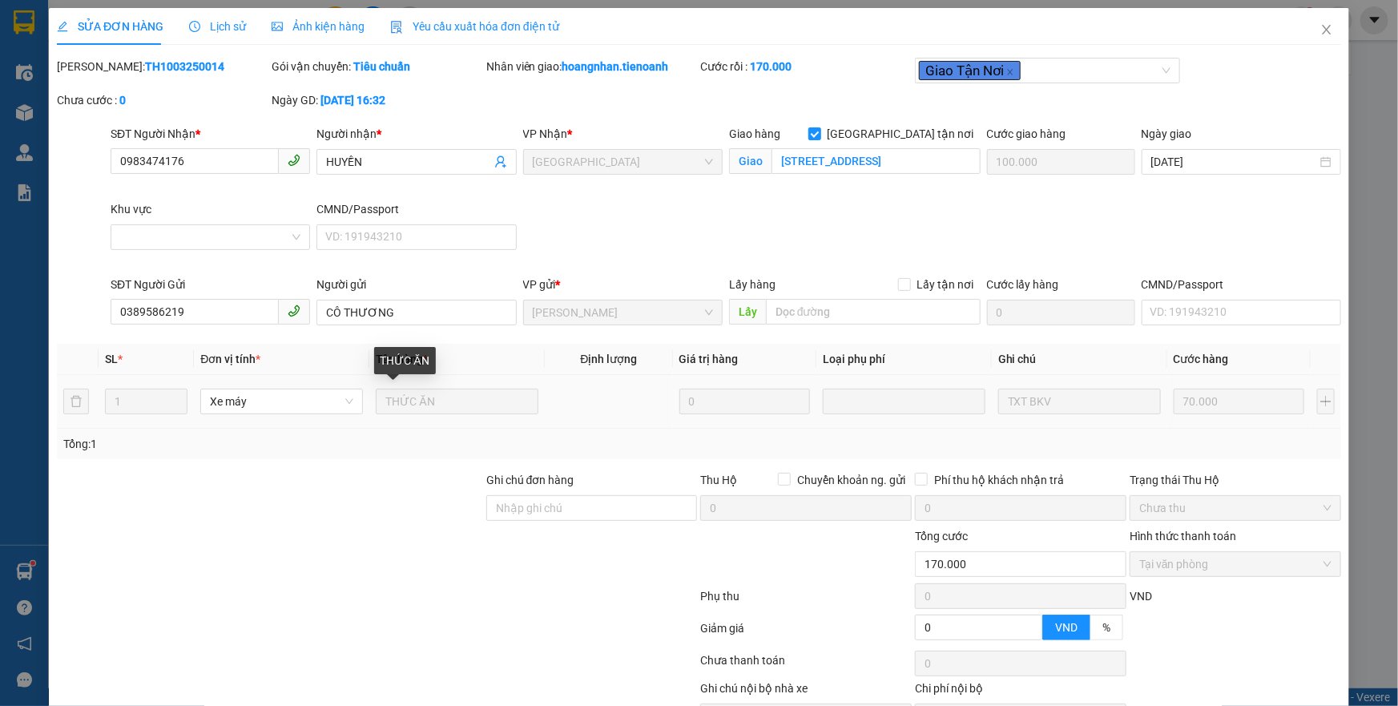
click at [416, 408] on input "THỨC ĂN" at bounding box center [457, 402] width 163 height 26
click at [447, 401] on input "THỨC ĂN" at bounding box center [457, 402] width 163 height 26
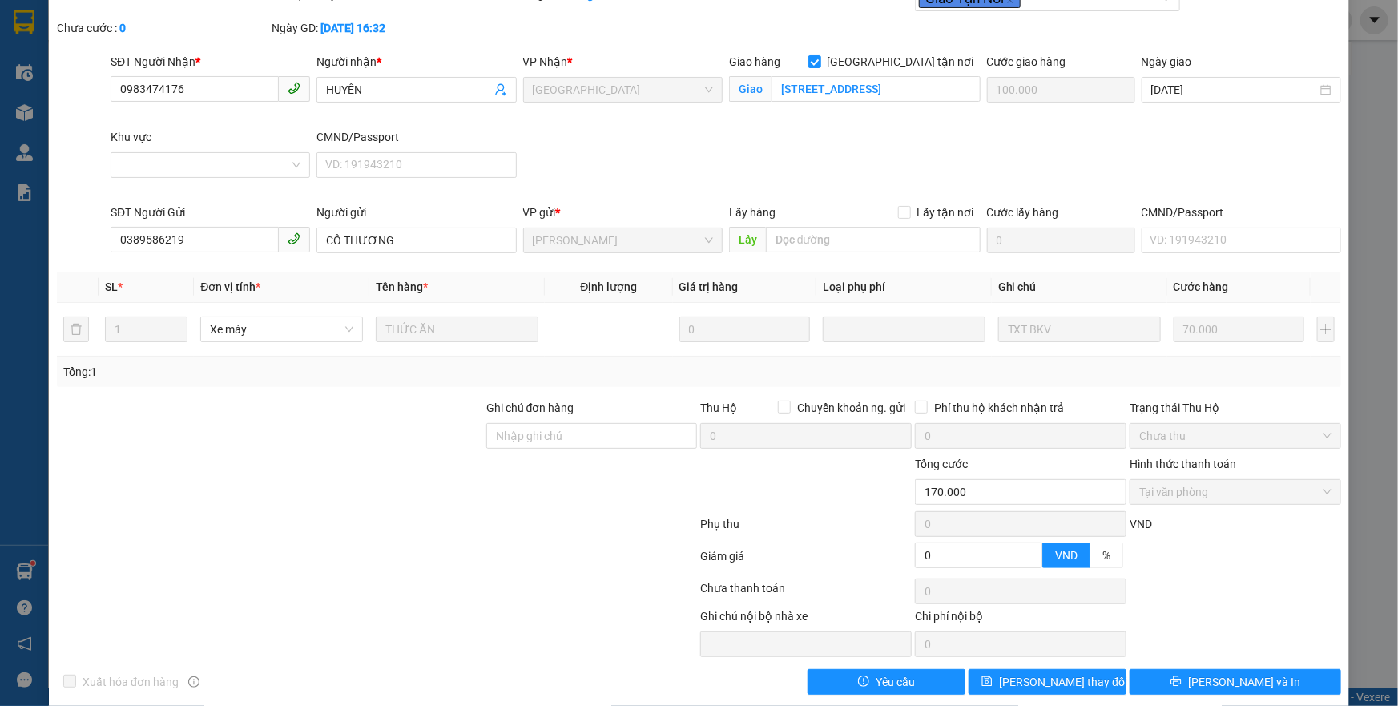
scroll to position [0, 0]
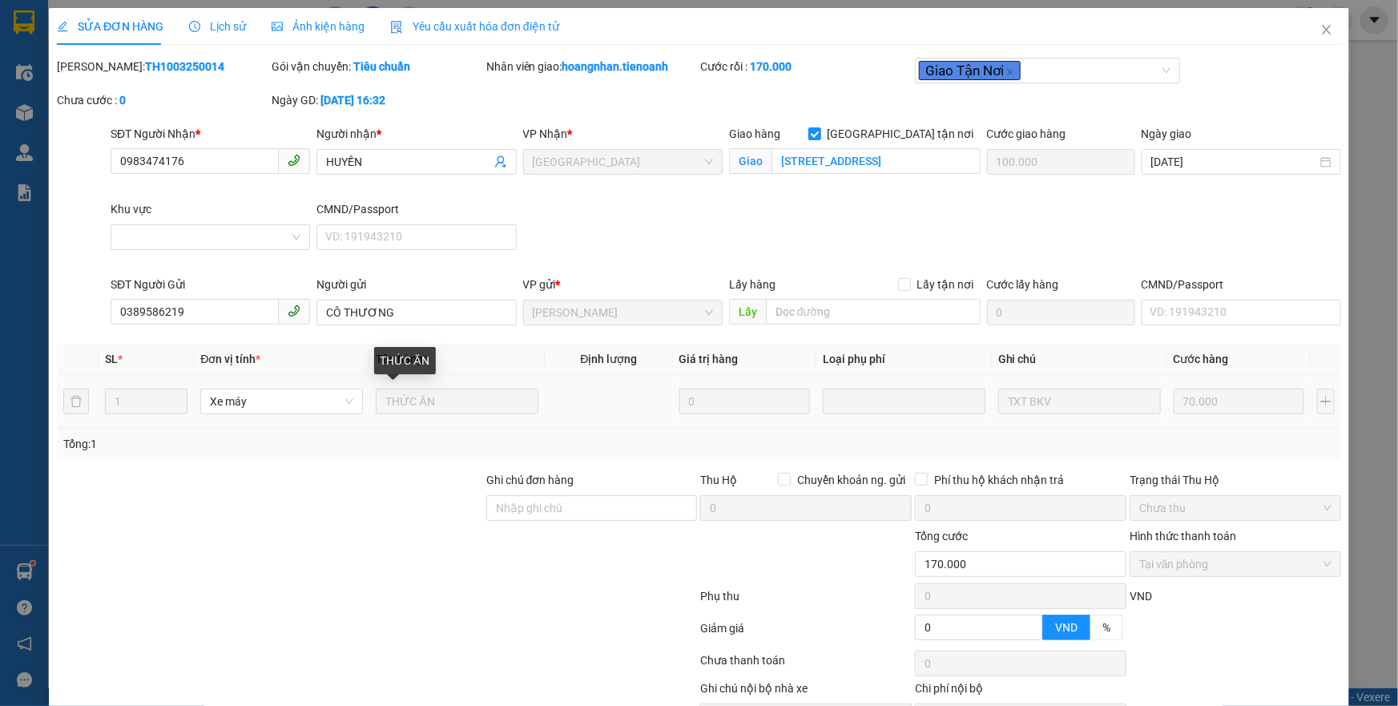
click at [411, 397] on input "THỨC ĂN" at bounding box center [457, 402] width 163 height 26
drag, startPoint x: 593, startPoint y: 411, endPoint x: 526, endPoint y: 356, distance: 87.1
click at [593, 409] on td at bounding box center [608, 402] width 127 height 54
drag, startPoint x: 746, startPoint y: 401, endPoint x: 665, endPoint y: 408, distance: 81.2
click at [746, 403] on input "0" at bounding box center [744, 402] width 131 height 26
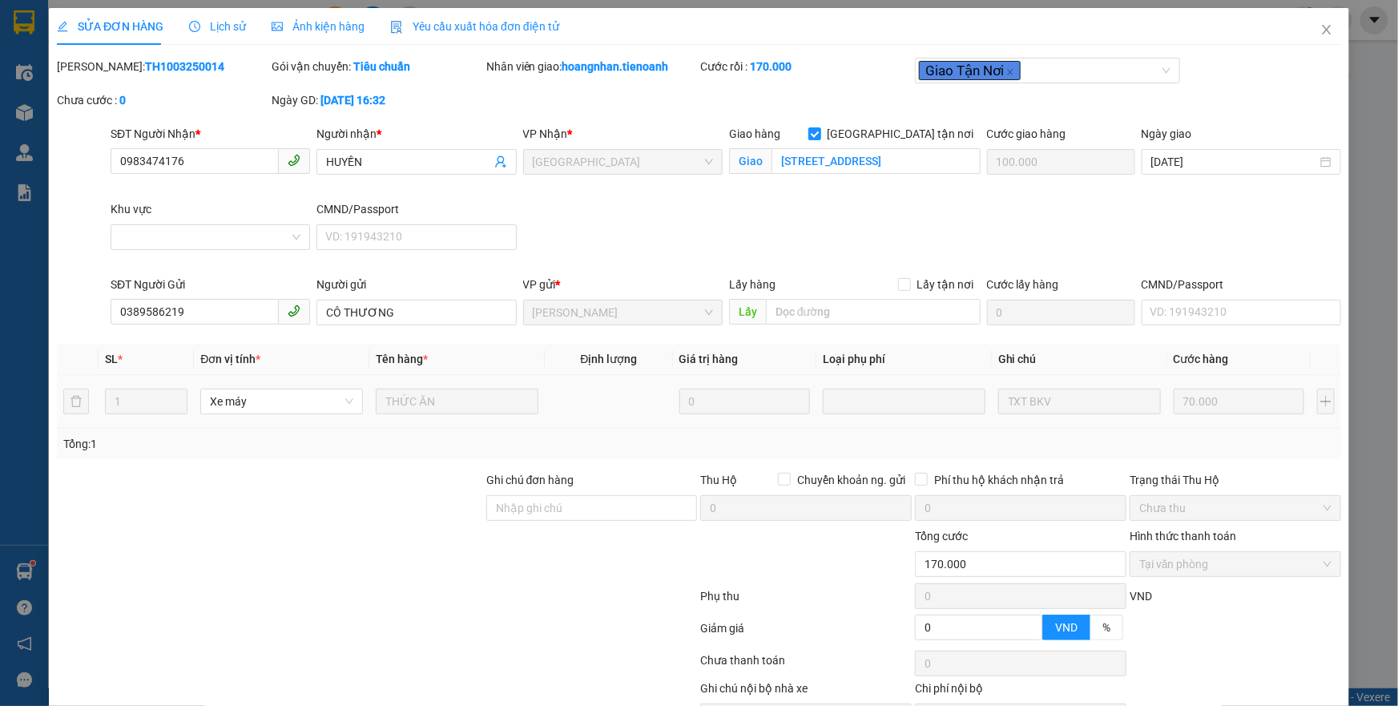
click at [435, 407] on input "THỨC ĂN" at bounding box center [457, 402] width 163 height 26
